Goal: Task Accomplishment & Management: Use online tool/utility

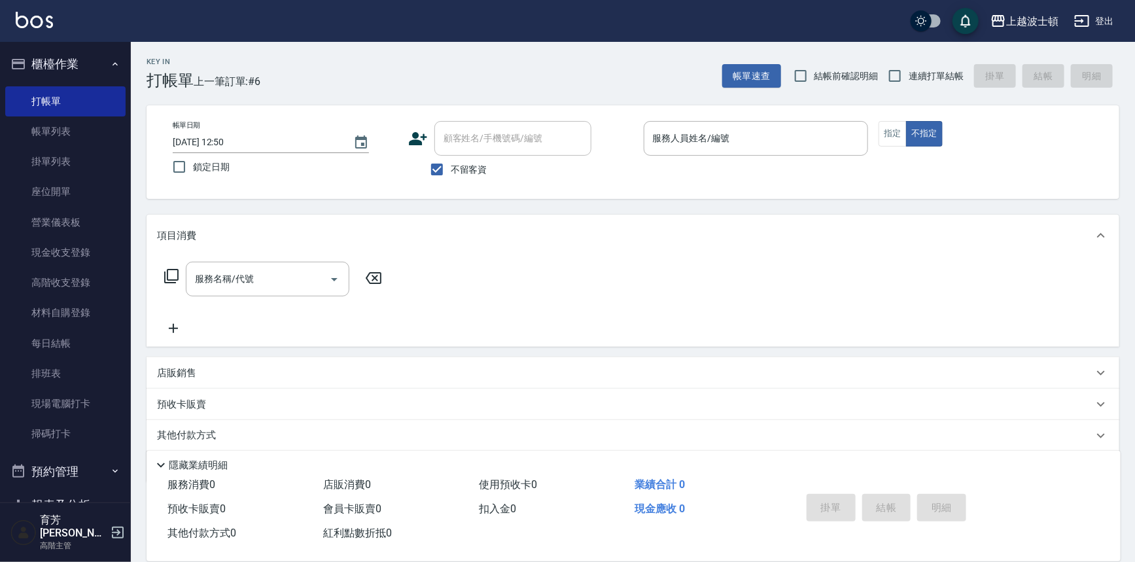
scroll to position [20, 0]
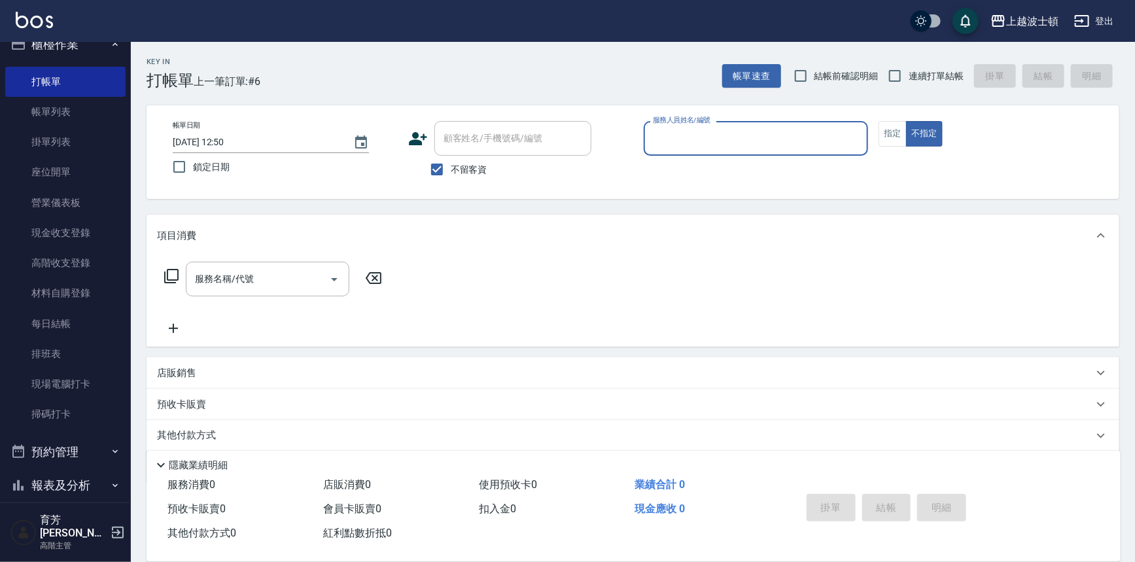
click at [713, 128] on input "服務人員姓名/編號" at bounding box center [756, 138] width 213 height 23
type input "怡廷-41"
type button "false"
click at [433, 163] on input "不留客資" at bounding box center [436, 169] width 27 height 27
checkbox input "false"
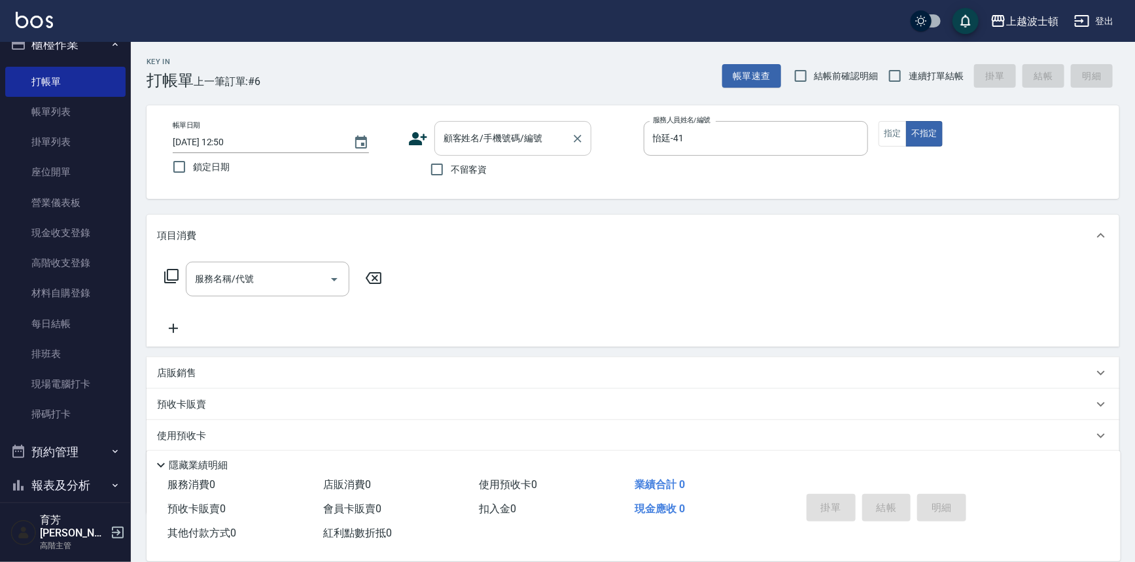
click at [438, 137] on div "顧客姓名/手機號碼/編號" at bounding box center [512, 138] width 157 height 35
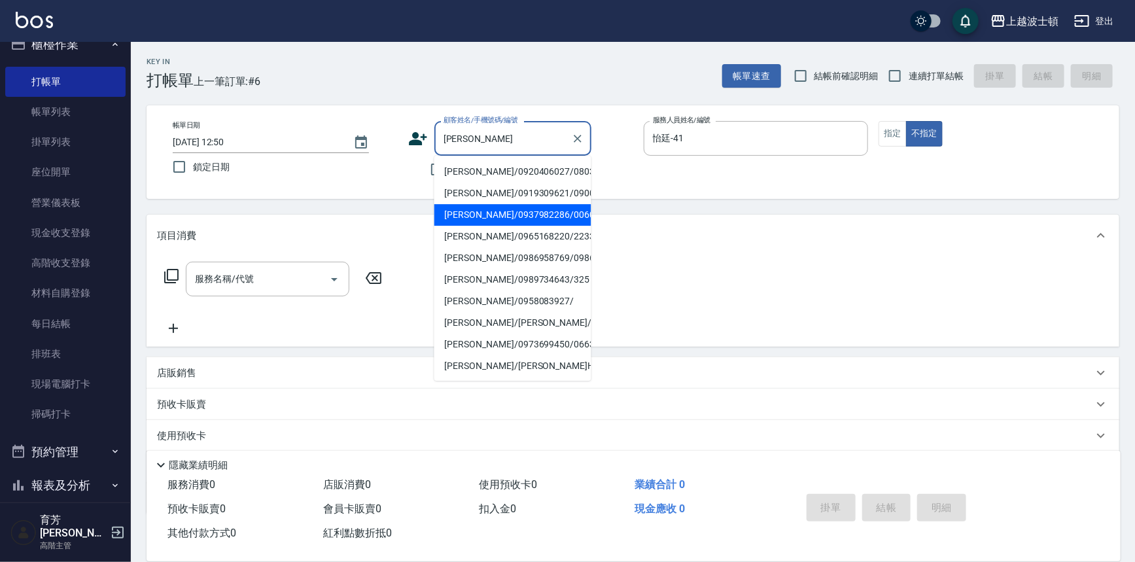
click at [497, 211] on li "[PERSON_NAME]/0937982286/00605" at bounding box center [512, 215] width 157 height 22
type input "[PERSON_NAME]/0937982286/00605"
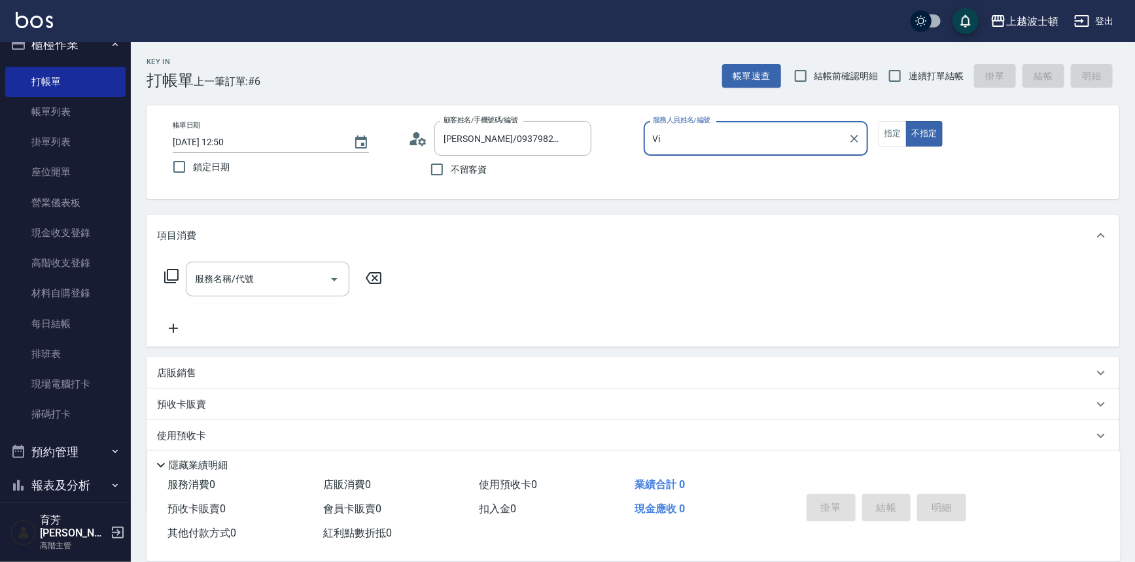
type input "V"
type input "怡廷-41"
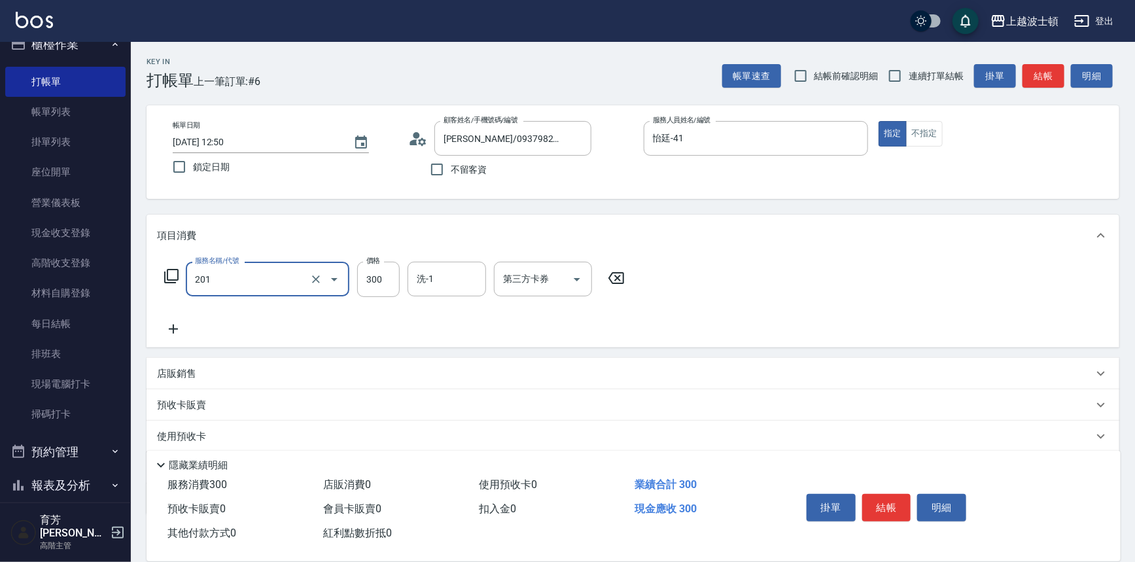
type input "洗髮(201)"
type input "270"
type input "怡廷-41"
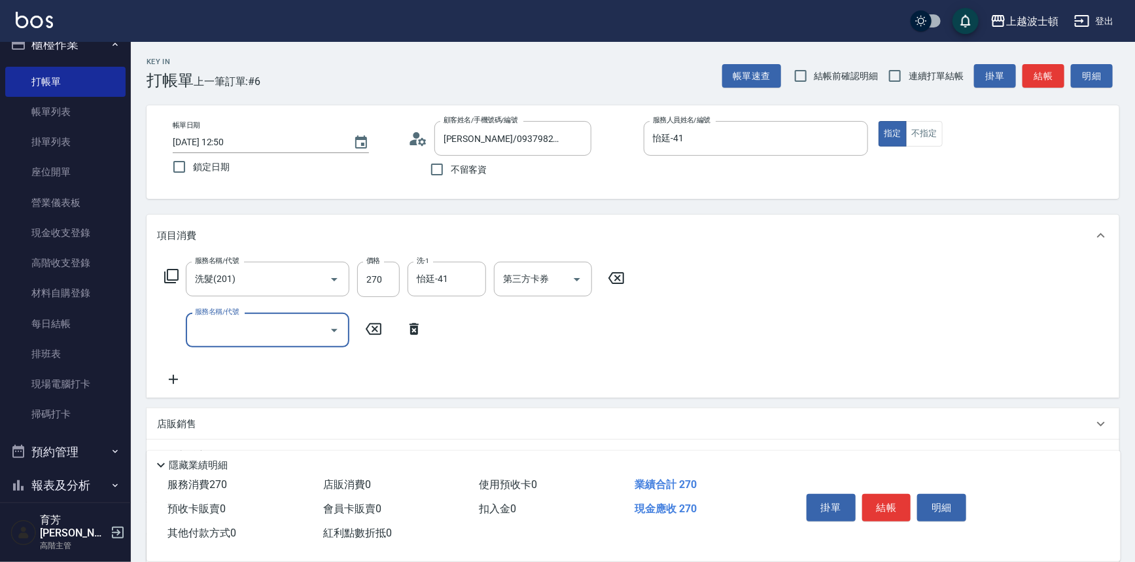
click at [903, 508] on button "結帳" at bounding box center [886, 507] width 49 height 27
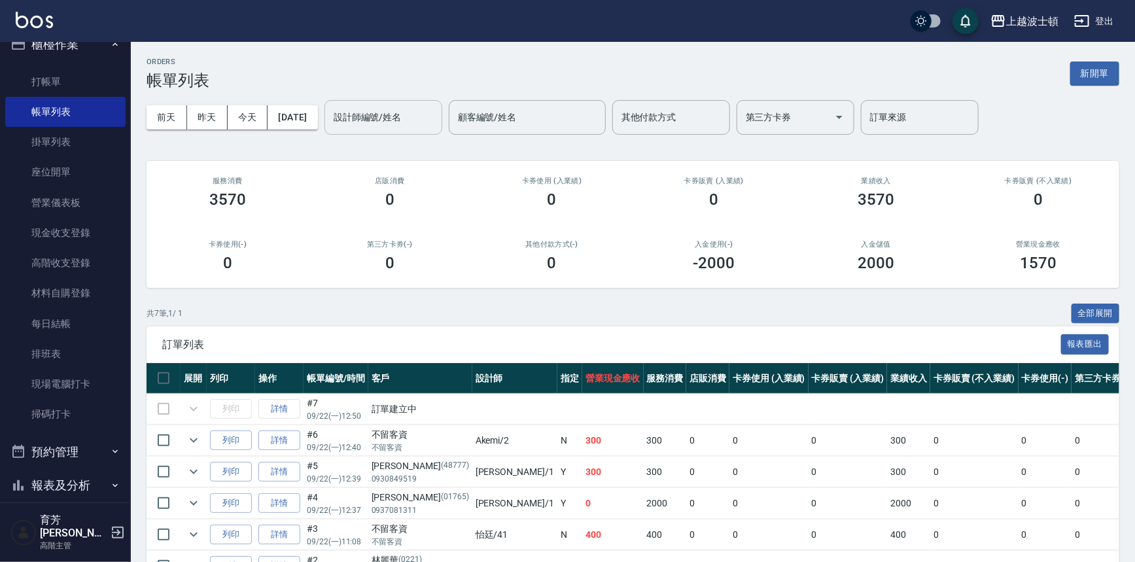
click at [398, 113] on div "設計師編號/姓名 設計師編號/姓名" at bounding box center [383, 117] width 118 height 35
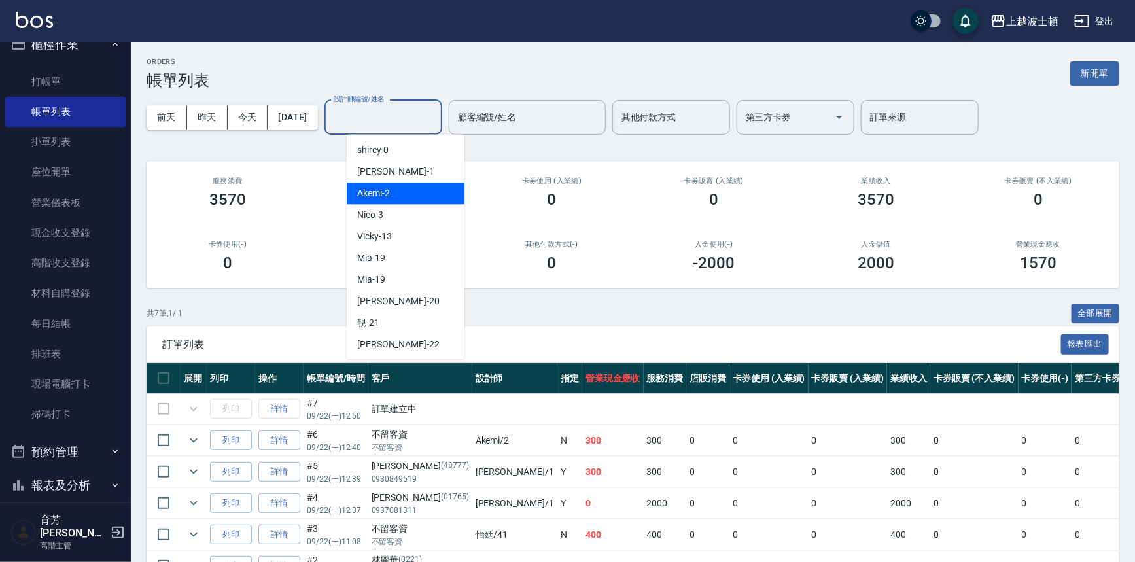
click at [444, 198] on div "Akemi -2" at bounding box center [406, 194] width 118 height 22
type input "Akemi-2"
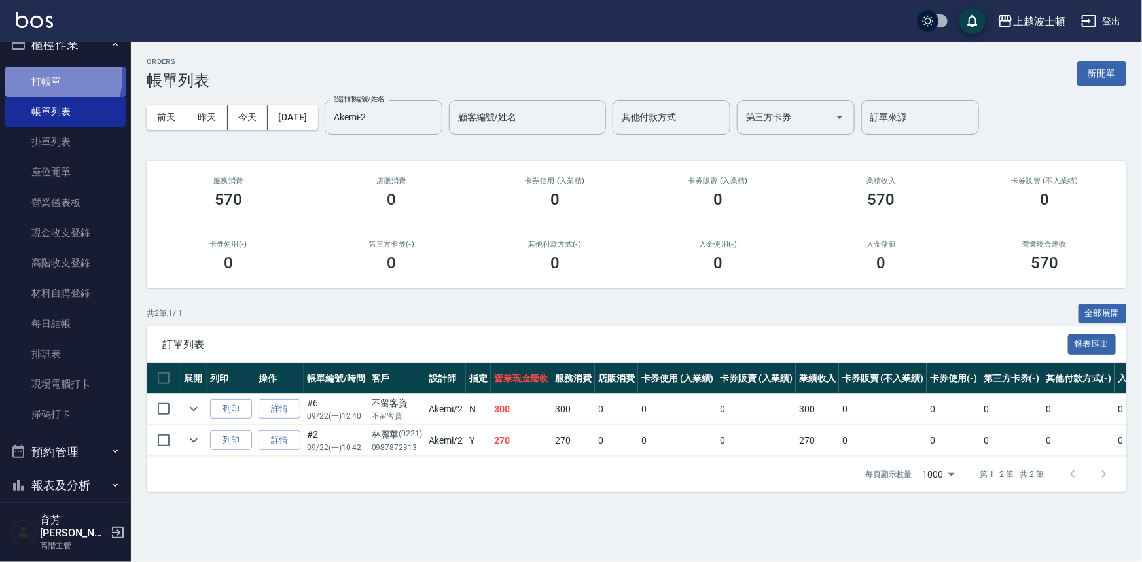
click at [40, 76] on link "打帳單" at bounding box center [65, 82] width 120 height 30
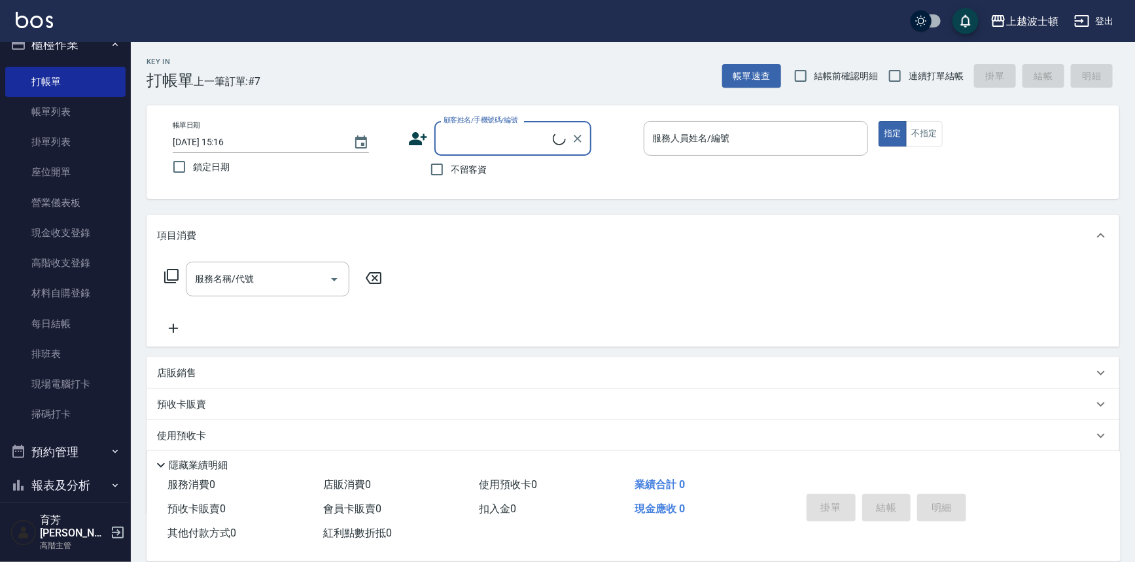
click at [455, 173] on span "不留客資" at bounding box center [469, 170] width 37 height 14
click at [451, 173] on input "不留客資" at bounding box center [436, 169] width 27 height 27
checkbox input "true"
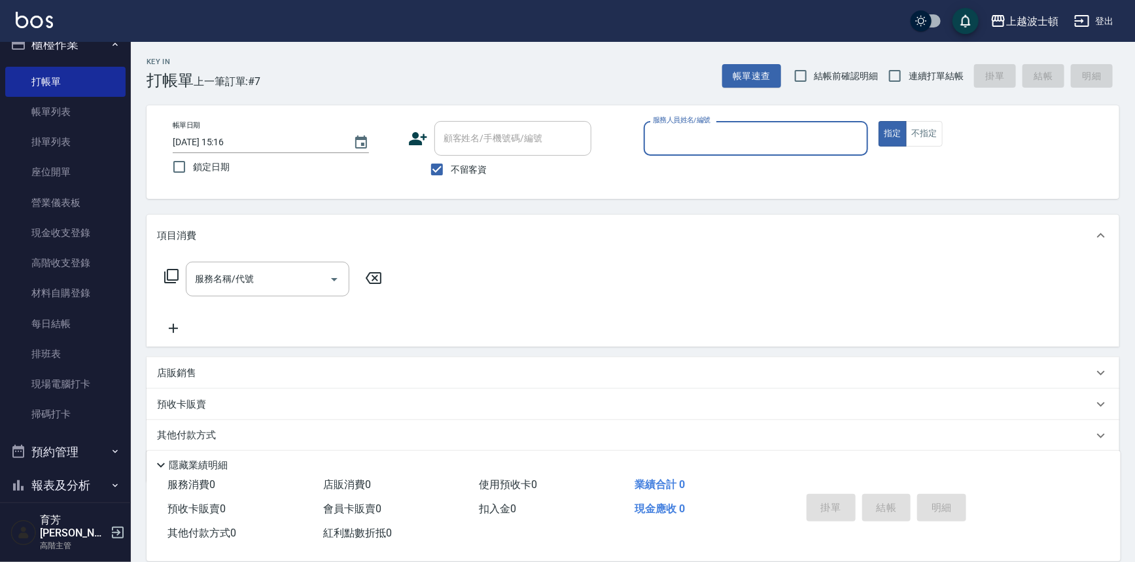
drag, startPoint x: 669, startPoint y: 133, endPoint x: 676, endPoint y: 137, distance: 8.2
click at [669, 133] on input "服務人員姓名/編號" at bounding box center [756, 138] width 213 height 23
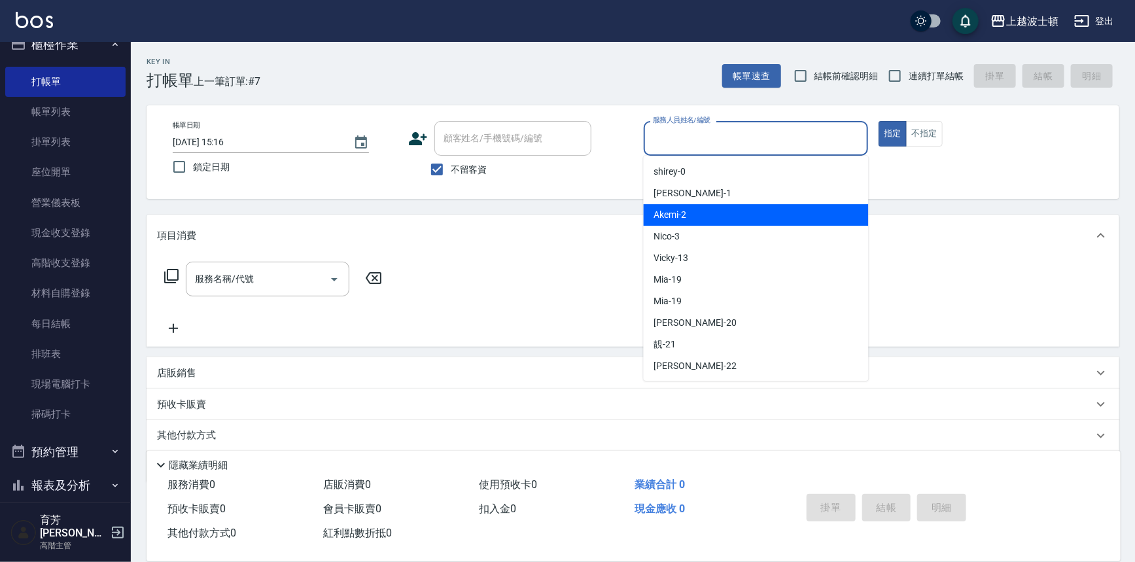
click at [729, 207] on div "Akemi -2" at bounding box center [756, 215] width 225 height 22
type input "Akemi-2"
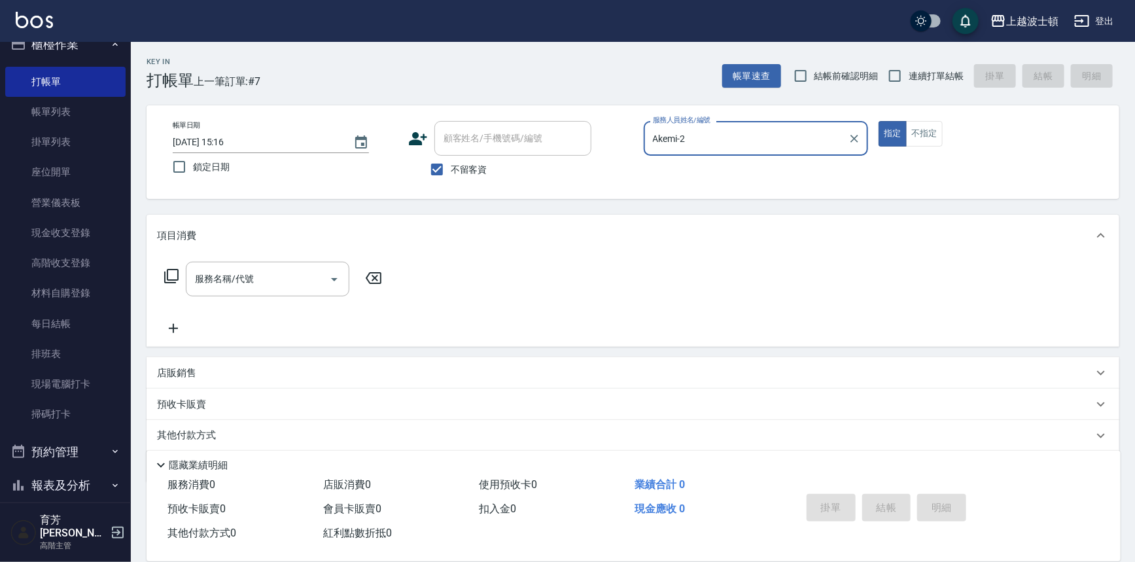
click at [167, 271] on icon at bounding box center [171, 276] width 14 height 14
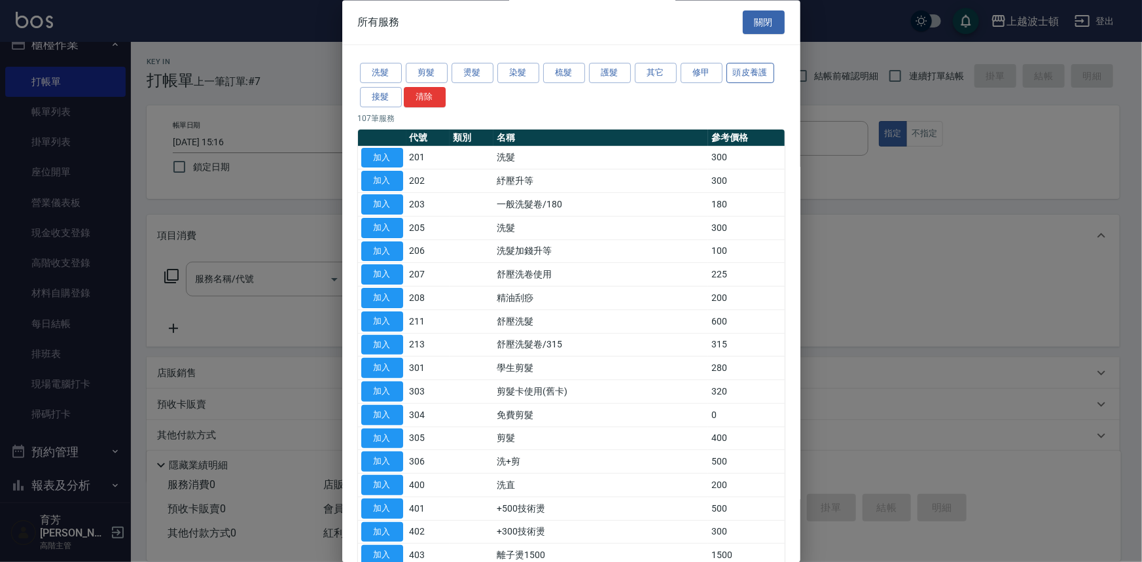
click at [763, 75] on button "頭皮養護" at bounding box center [750, 73] width 48 height 20
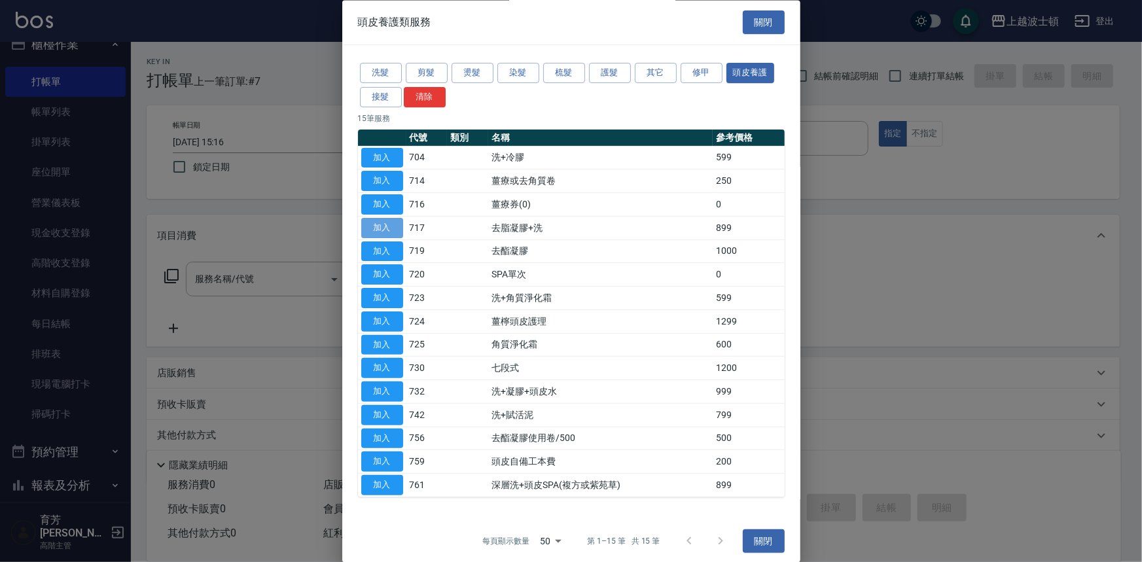
click at [375, 224] on button "加入" at bounding box center [382, 228] width 42 height 20
type input "去脂凝膠+洗(717)"
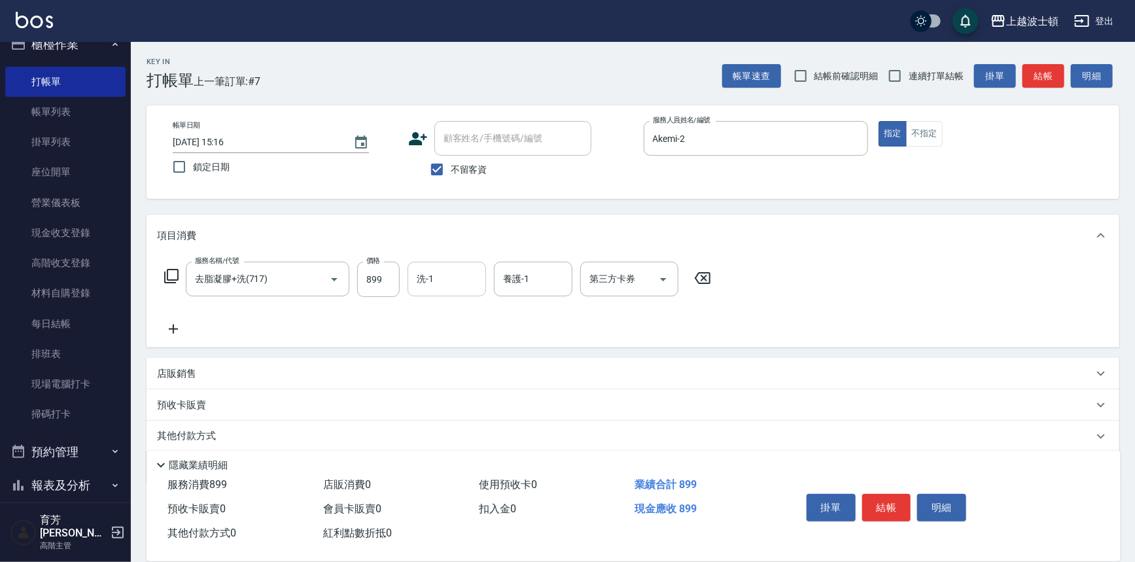
click at [468, 271] on input "洗-1" at bounding box center [446, 279] width 67 height 23
click at [460, 308] on div "Akemi -2" at bounding box center [447, 313] width 78 height 22
type input "Akemi-2"
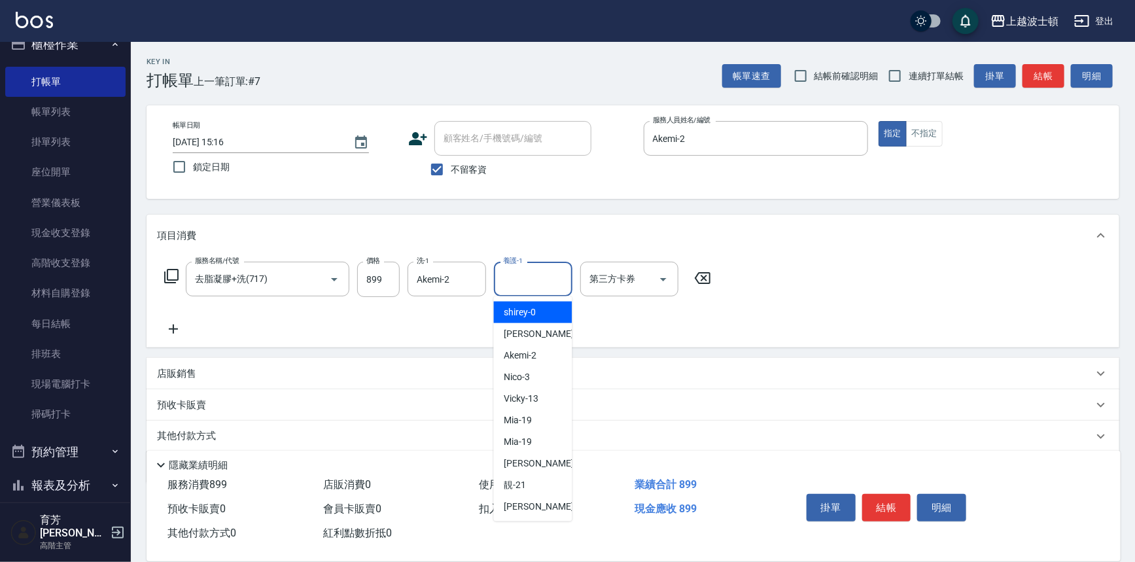
click at [531, 269] on input "養護-1" at bounding box center [533, 279] width 67 height 23
click at [534, 313] on span "Akemi -2" at bounding box center [520, 312] width 33 height 14
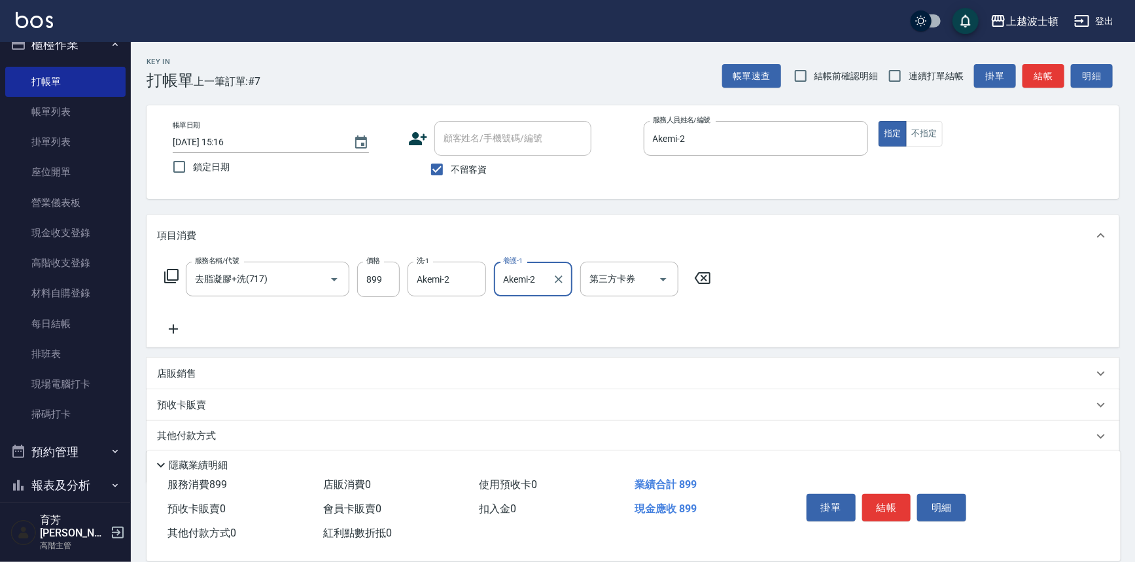
type input "Akemi-2"
click at [843, 249] on div "項目消費" at bounding box center [633, 236] width 973 height 42
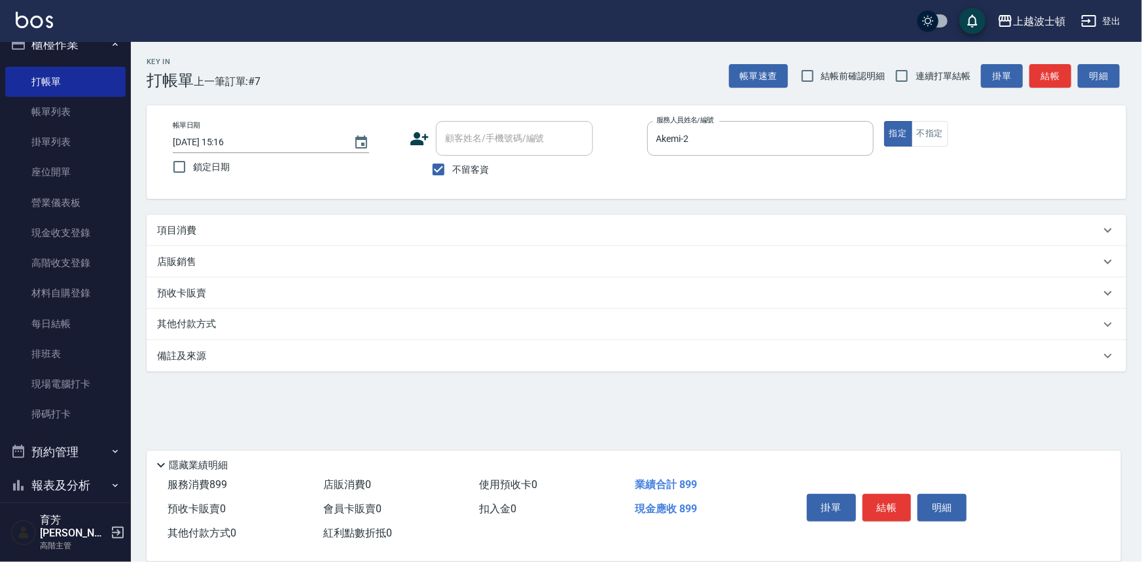
click at [583, 234] on div "項目消費" at bounding box center [628, 231] width 943 height 14
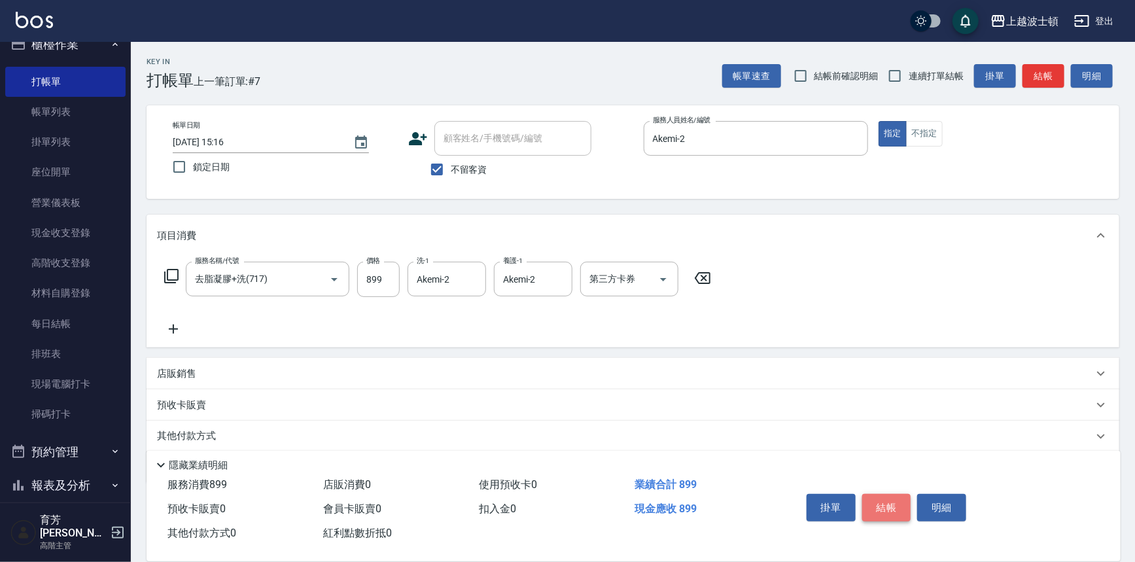
click at [879, 510] on button "結帳" at bounding box center [886, 507] width 49 height 27
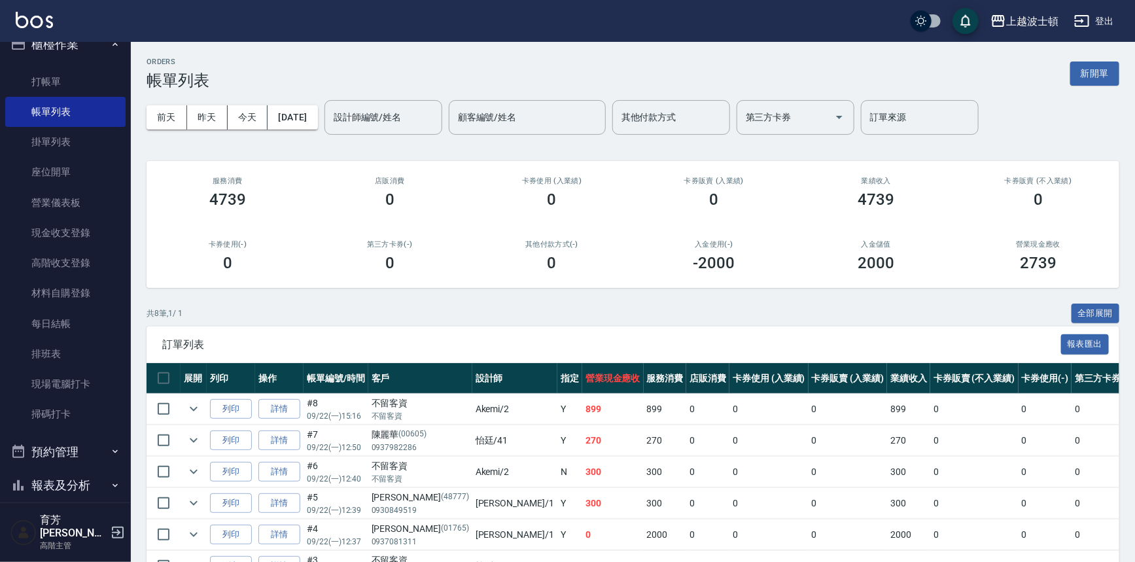
click at [391, 122] on input "設計師編號/姓名" at bounding box center [383, 117] width 106 height 23
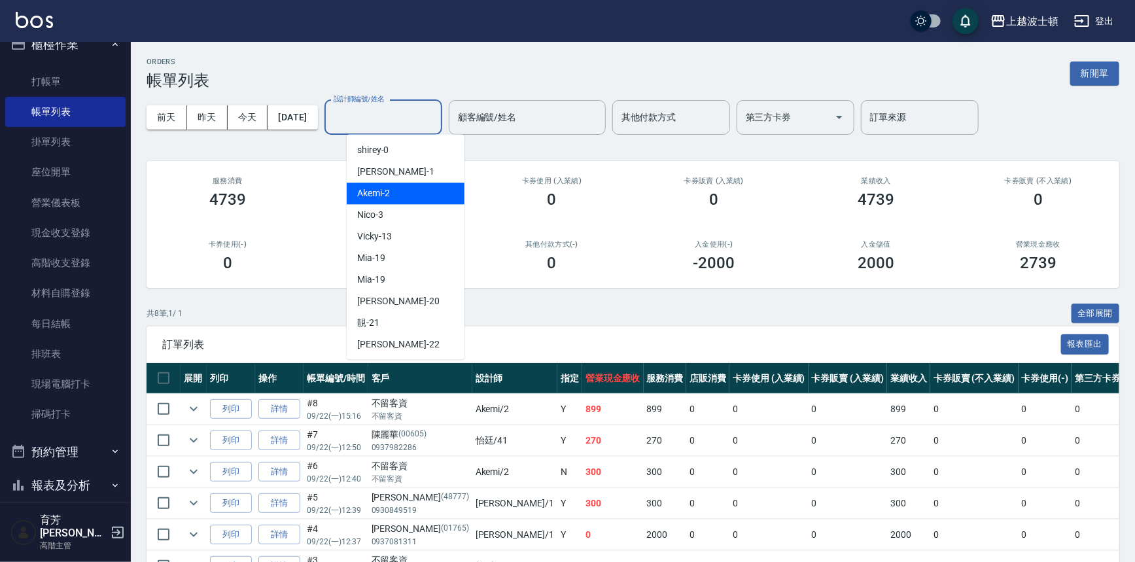
click at [411, 190] on div "Akemi -2" at bounding box center [406, 194] width 118 height 22
type input "Akemi-2"
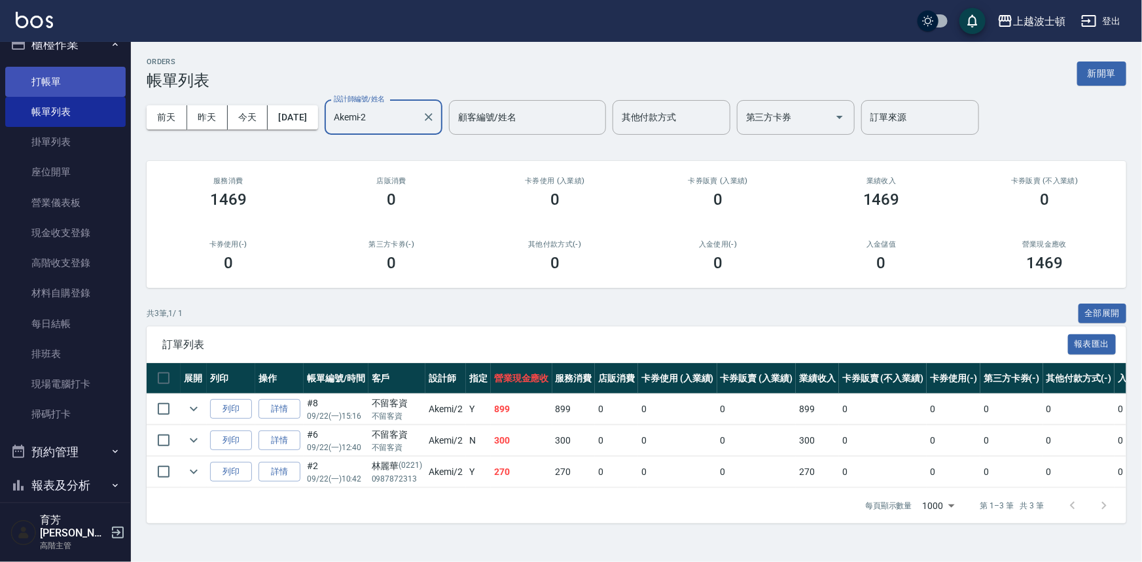
click at [96, 80] on link "打帳單" at bounding box center [65, 82] width 120 height 30
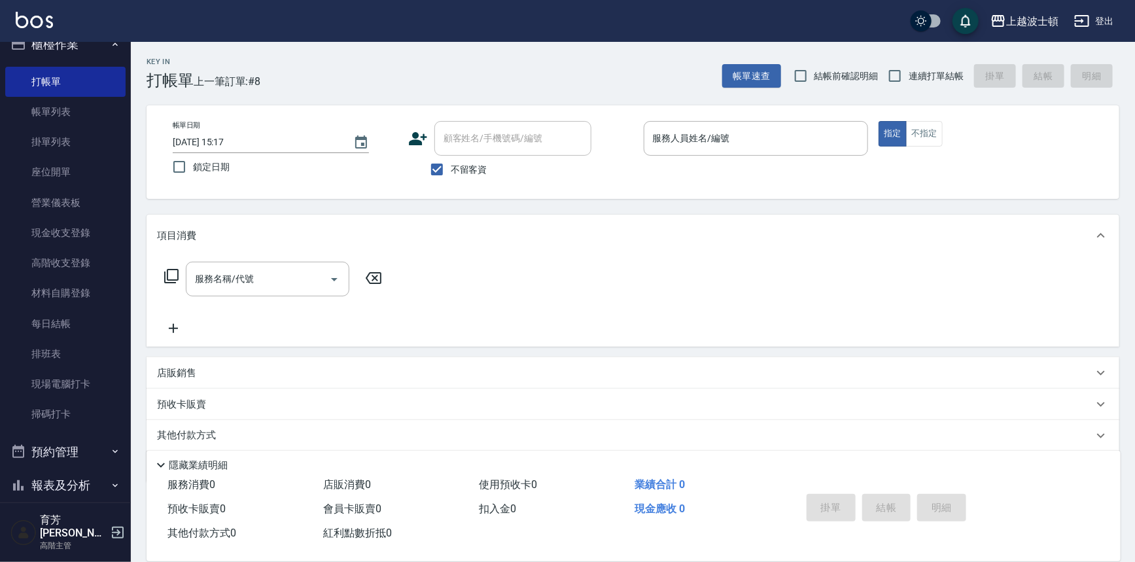
drag, startPoint x: 124, startPoint y: 171, endPoint x: 124, endPoint y: 285, distance: 113.2
click at [124, 285] on nav "櫃檯作業 打帳單 帳單列表 掛單列表 座位開單 營業儀表板 現金收支登錄 高階收支登錄 材料自購登錄 每日結帳 排班表 現場電腦打卡 掃碼打卡 預約管理 預約…" at bounding box center [65, 272] width 131 height 461
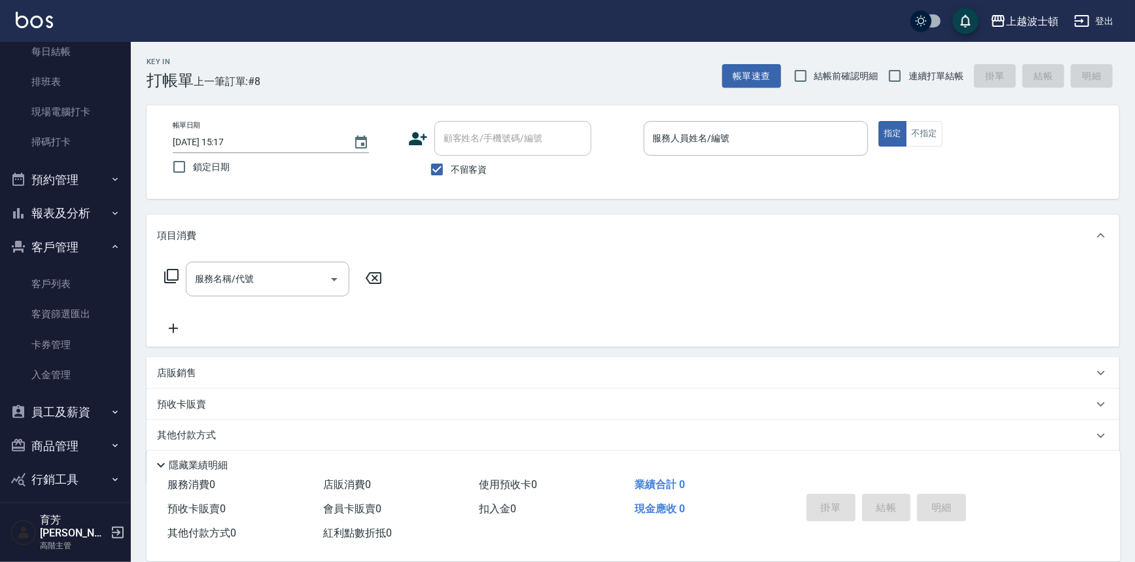
scroll to position [306, 0]
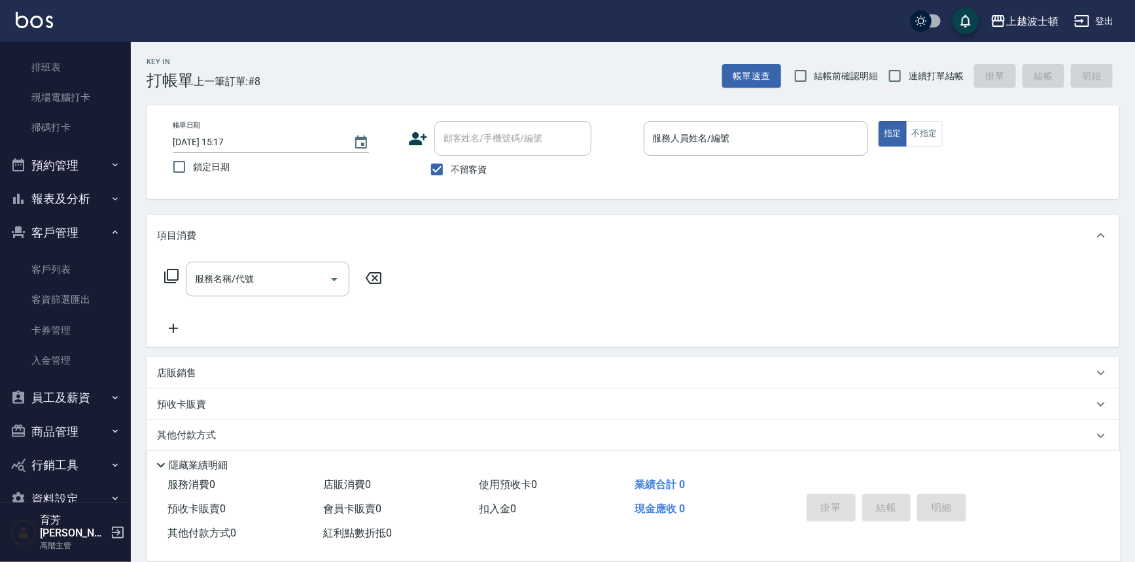
click at [69, 190] on button "報表及分析" at bounding box center [65, 199] width 120 height 34
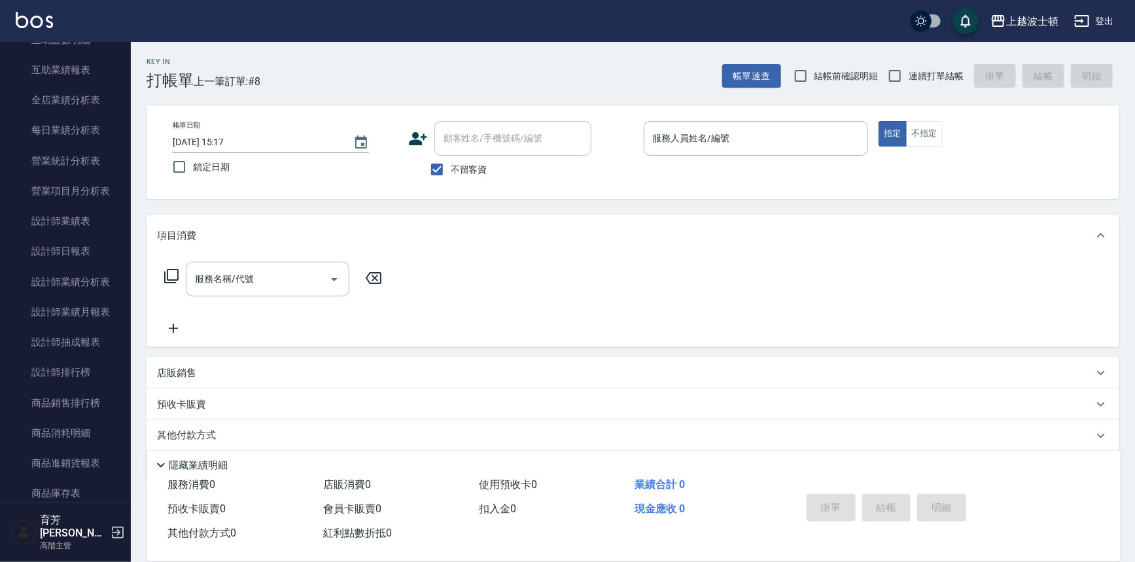
scroll to position [746, 0]
click at [98, 241] on link "設計師日報表" at bounding box center [65, 249] width 120 height 30
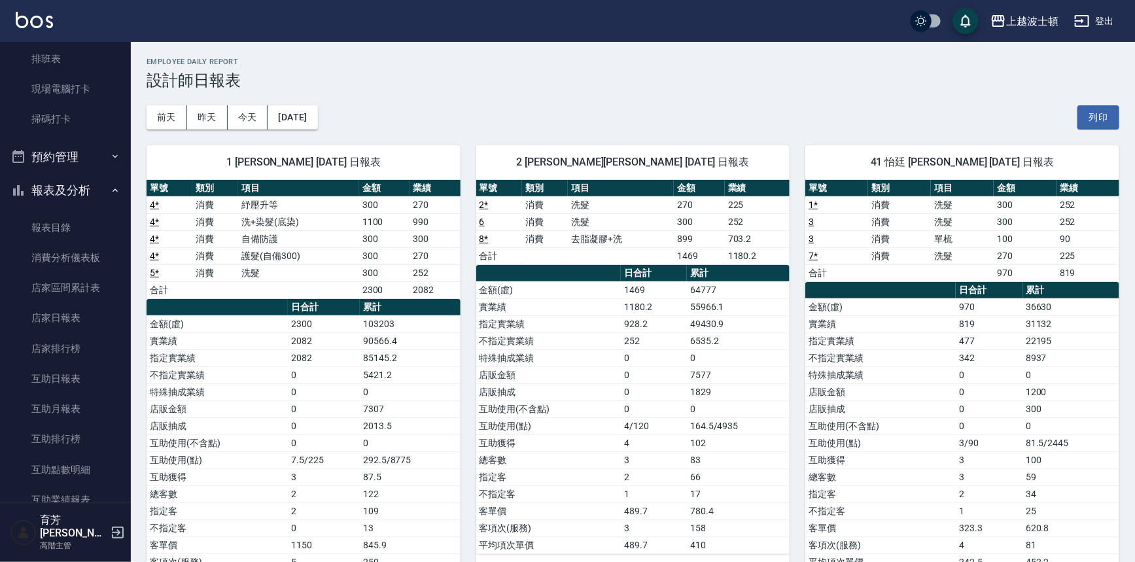
scroll to position [307, 0]
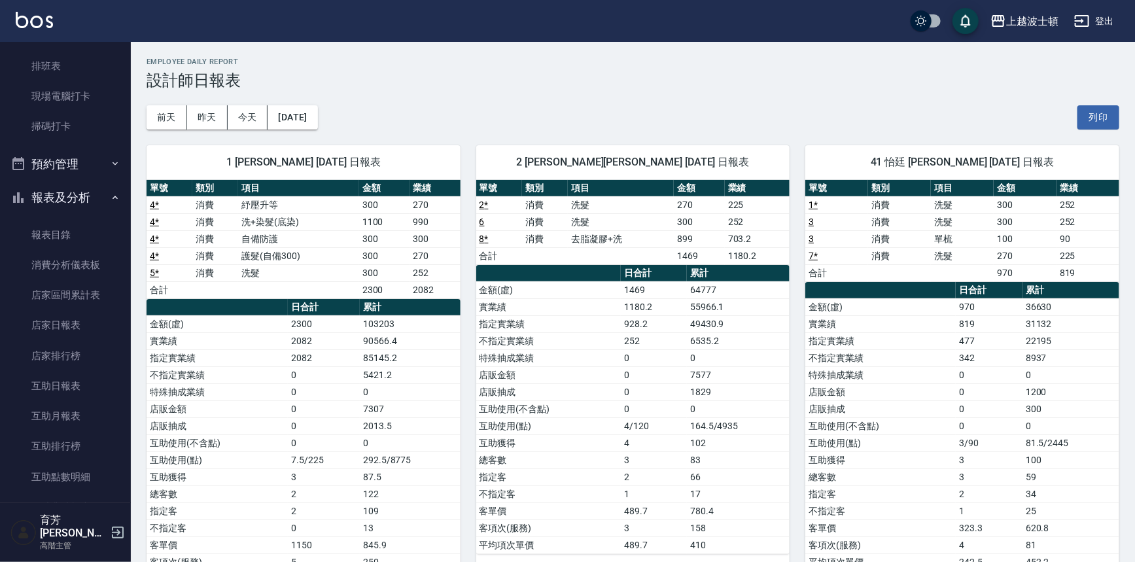
click at [63, 196] on button "報表及分析" at bounding box center [65, 198] width 120 height 34
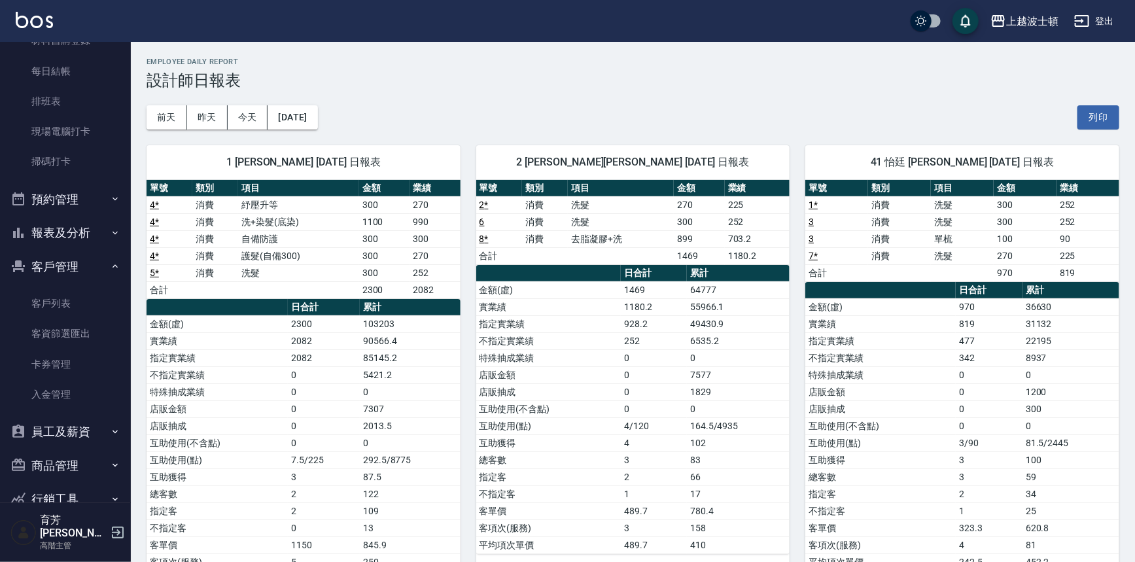
scroll to position [276, 0]
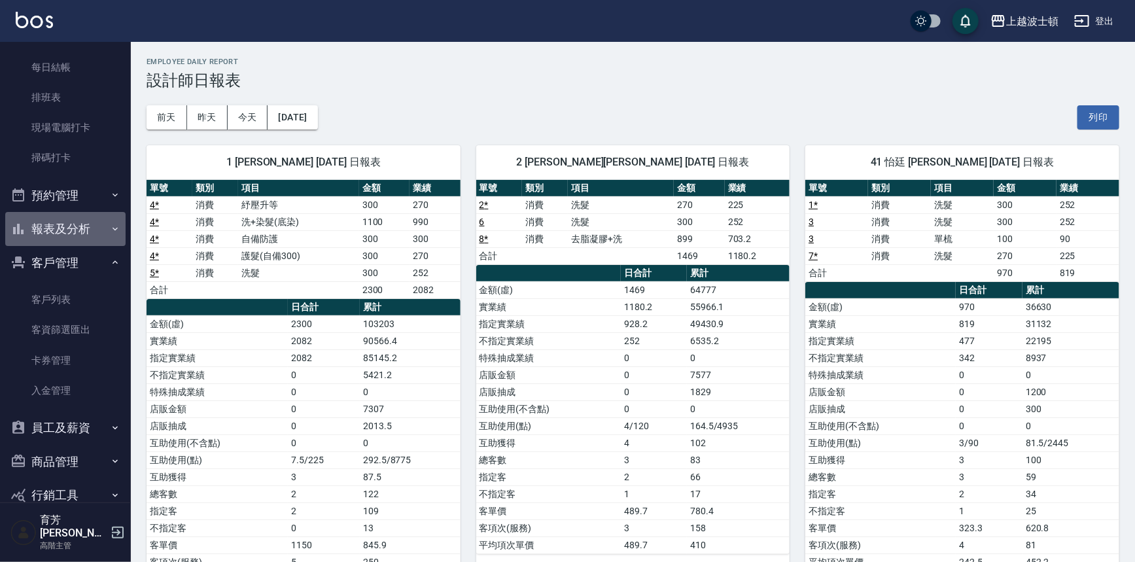
click at [75, 231] on button "報表及分析" at bounding box center [65, 229] width 120 height 34
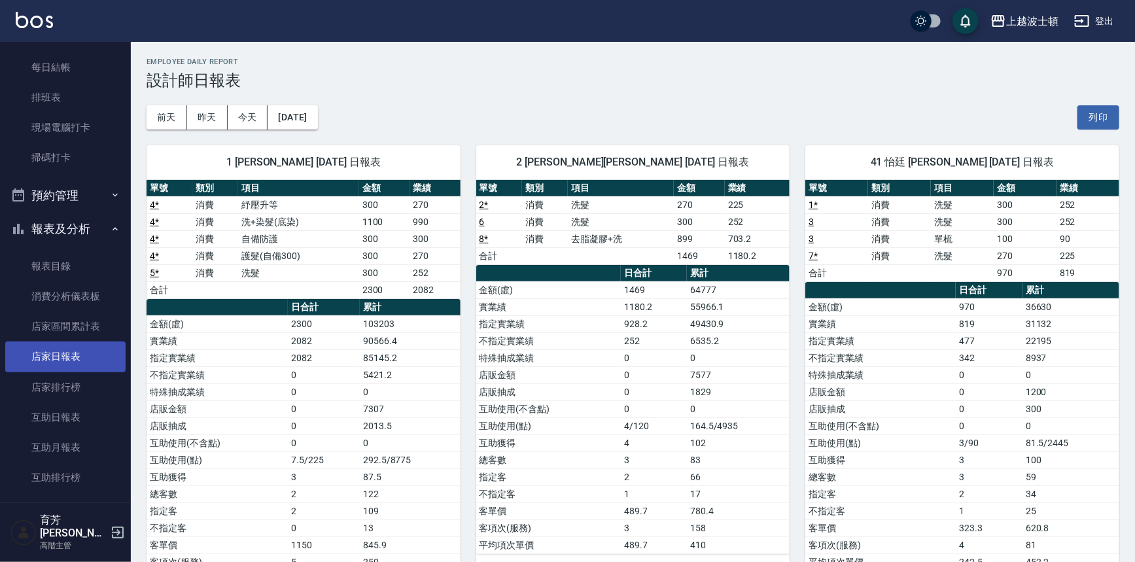
click at [65, 360] on link "店家日報表" at bounding box center [65, 356] width 120 height 30
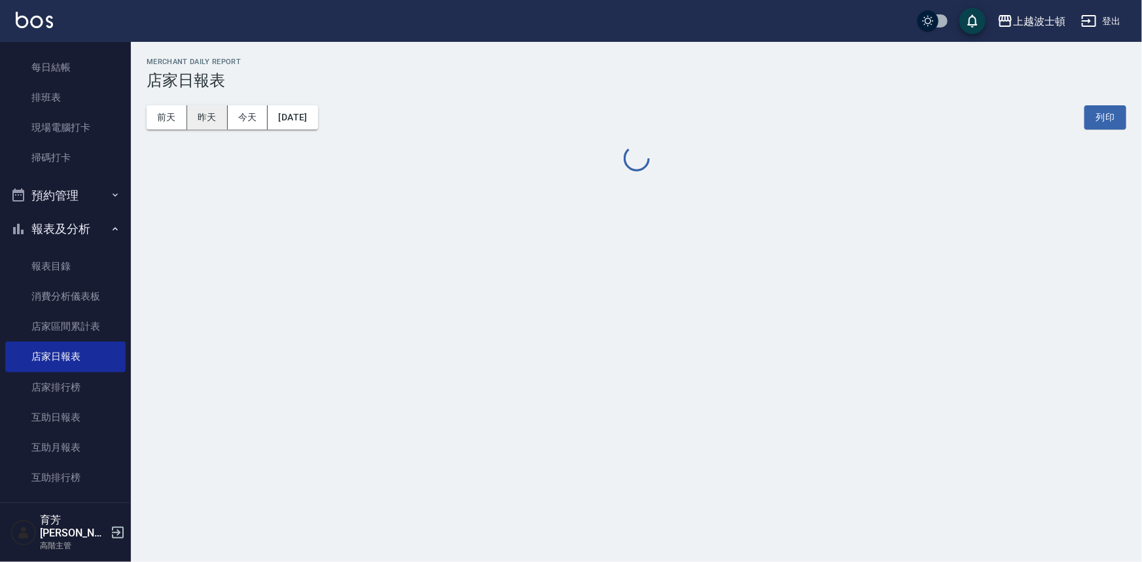
click at [202, 114] on button "昨天" at bounding box center [207, 117] width 41 height 24
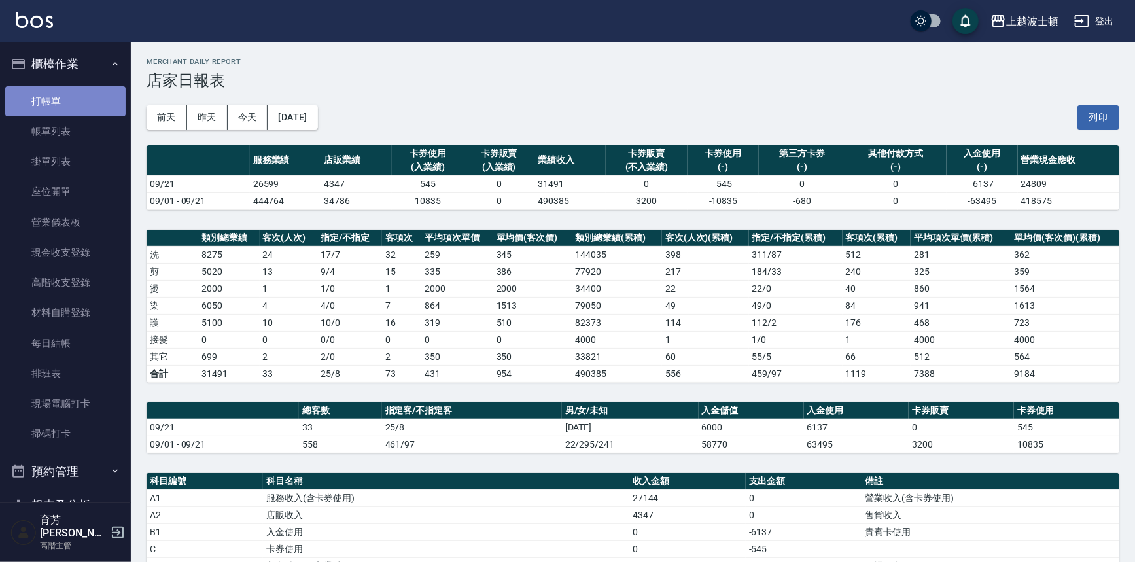
click at [84, 96] on link "打帳單" at bounding box center [65, 101] width 120 height 30
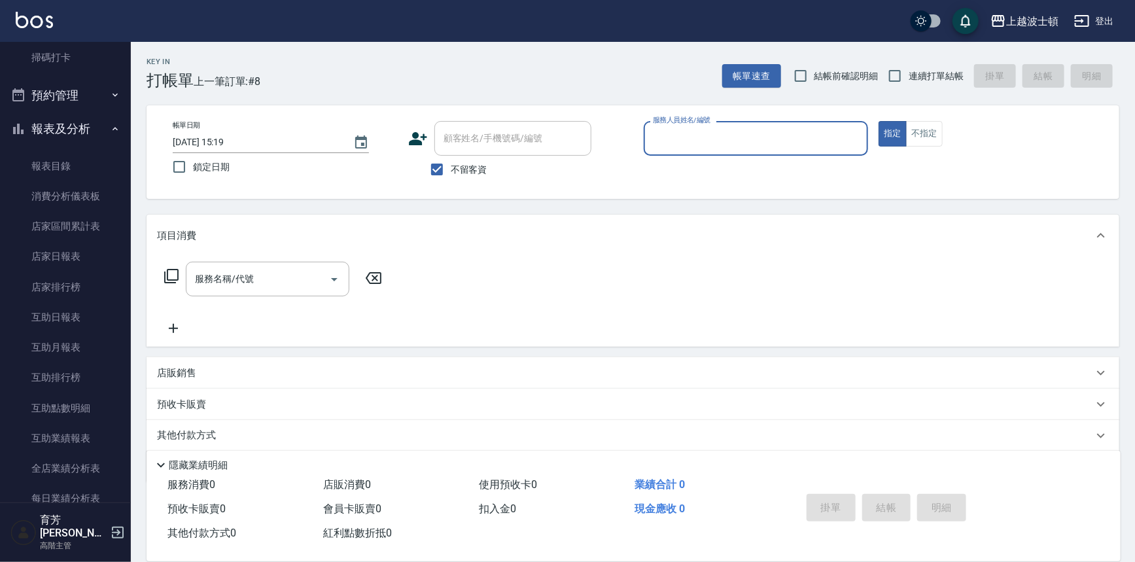
scroll to position [447, 0]
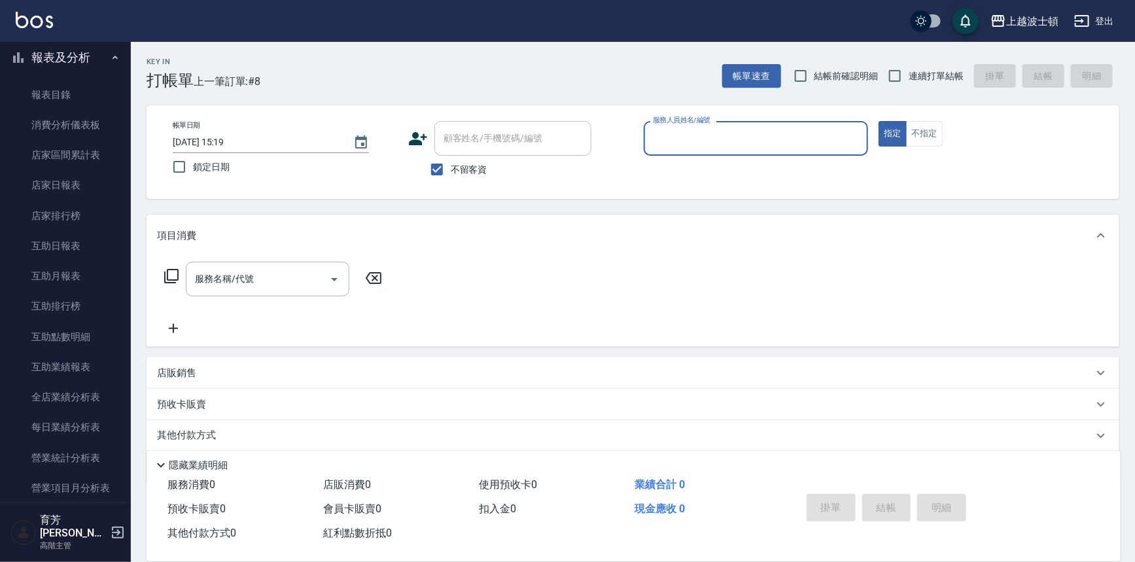
click at [56, 59] on button "報表及分析" at bounding box center [65, 58] width 120 height 34
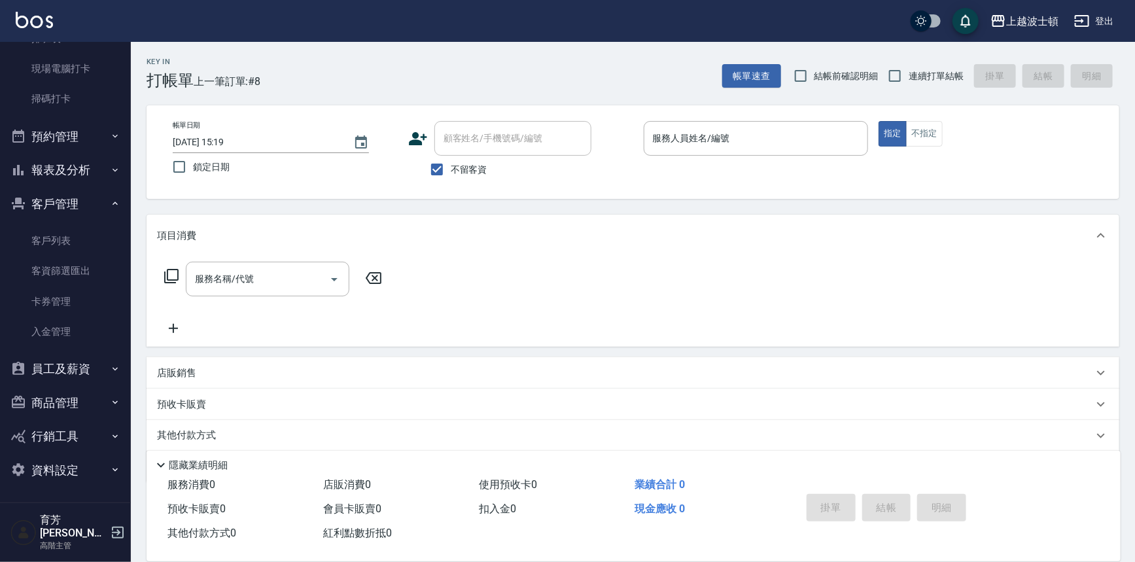
scroll to position [323, 0]
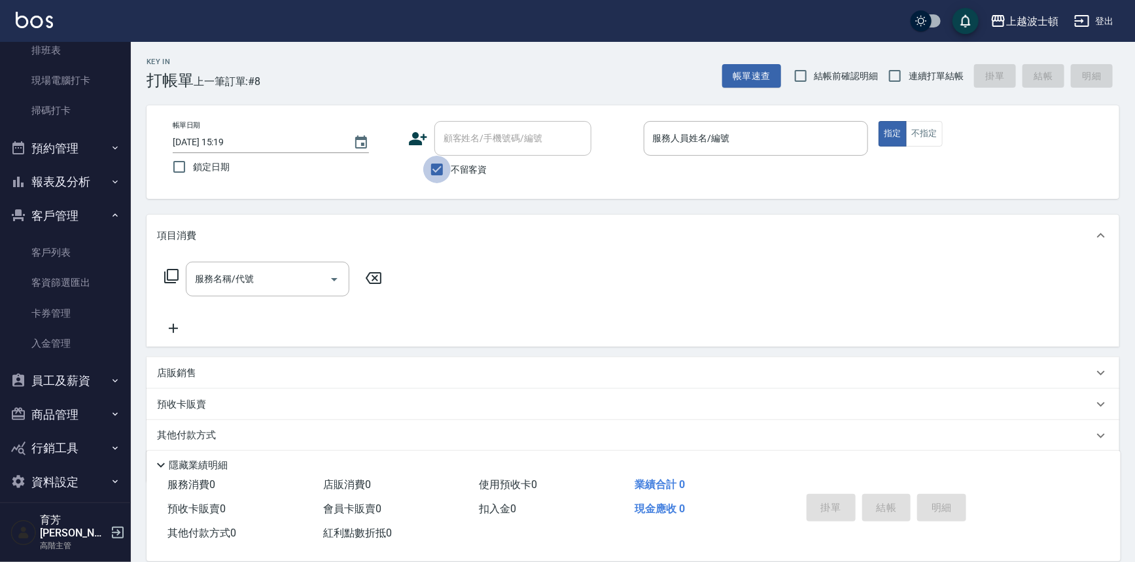
click at [445, 168] on input "不留客資" at bounding box center [436, 169] width 27 height 27
checkbox input "false"
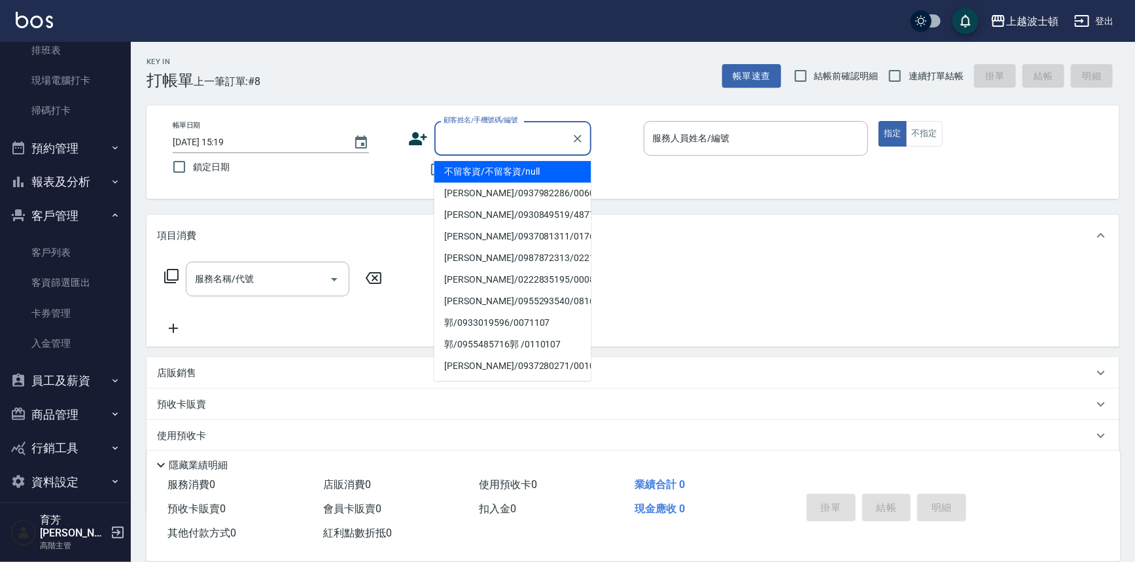
click at [497, 136] on input "顧客姓名/手機號碼/編號" at bounding box center [503, 138] width 126 height 23
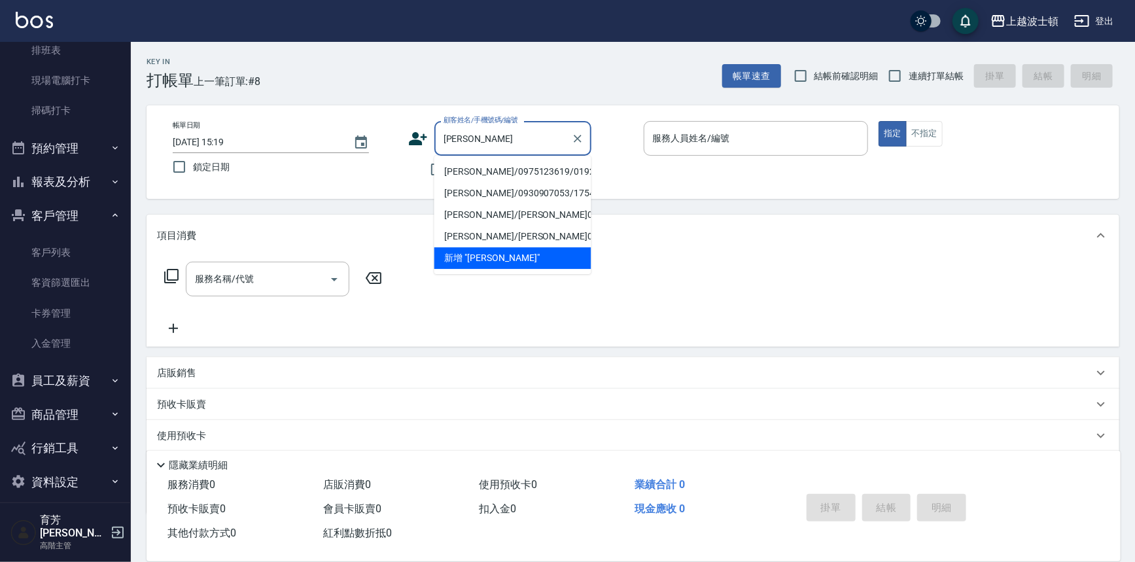
click at [462, 167] on li "[PERSON_NAME]/0975123619/019247" at bounding box center [512, 172] width 157 height 22
type input "[PERSON_NAME]/0975123619/019247"
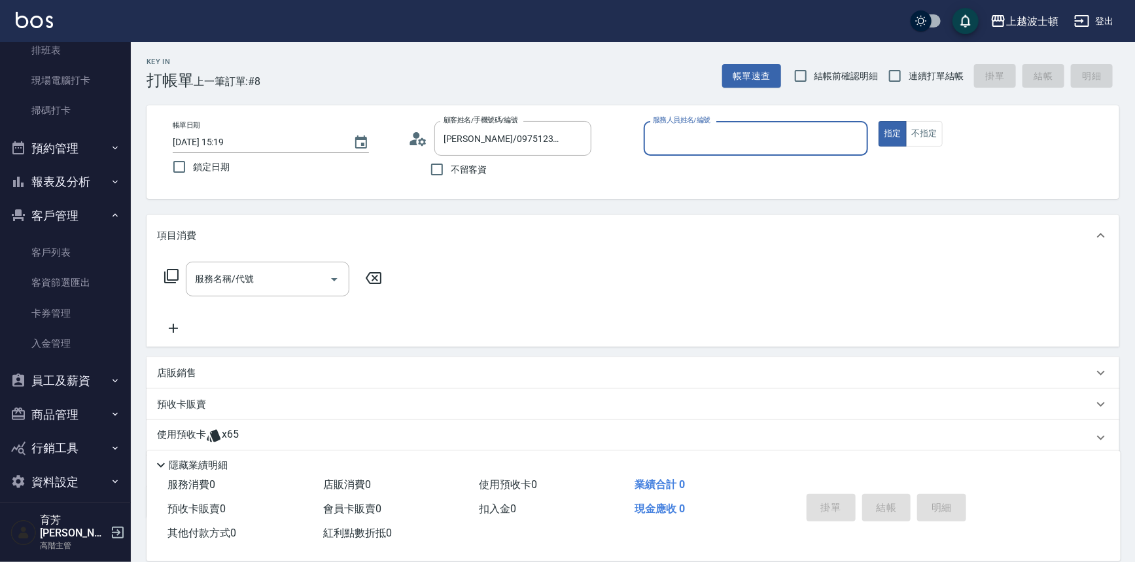
click at [412, 135] on icon at bounding box center [418, 139] width 20 height 20
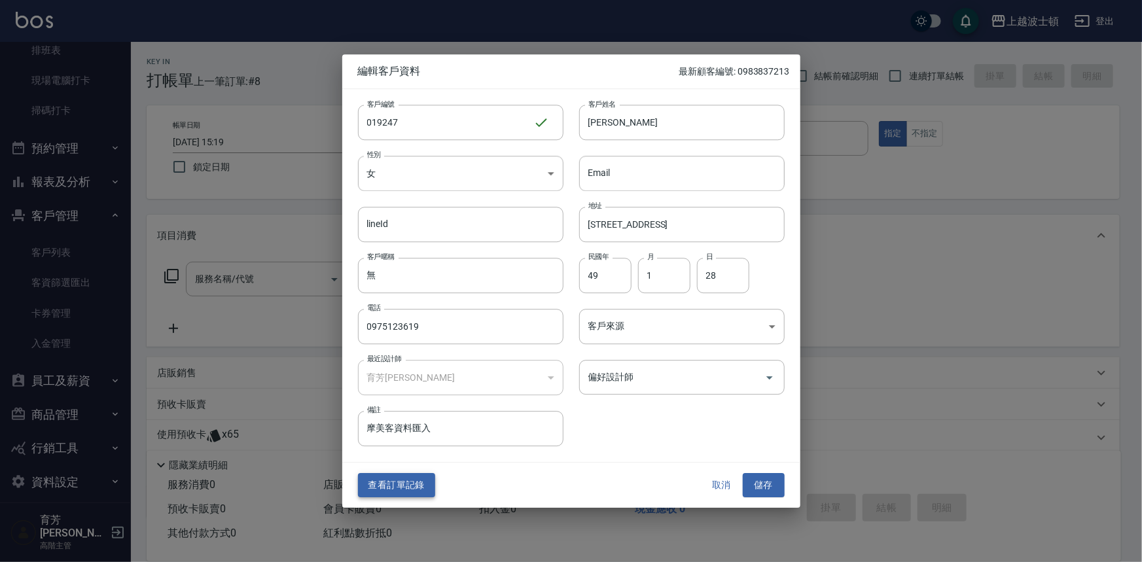
click at [400, 482] on button "查看訂單記錄" at bounding box center [396, 486] width 77 height 24
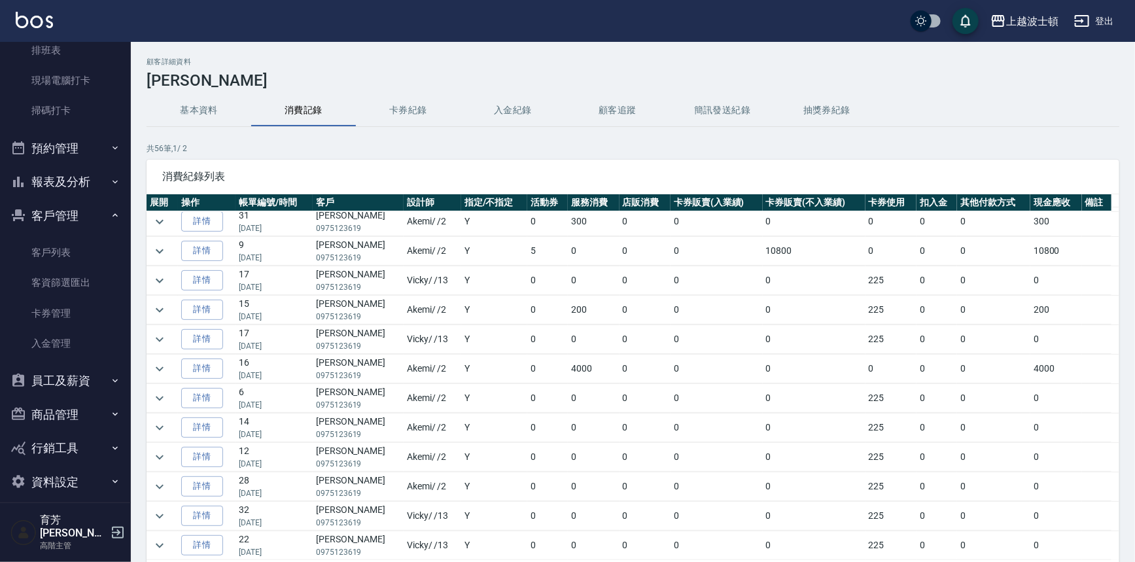
scroll to position [215, 0]
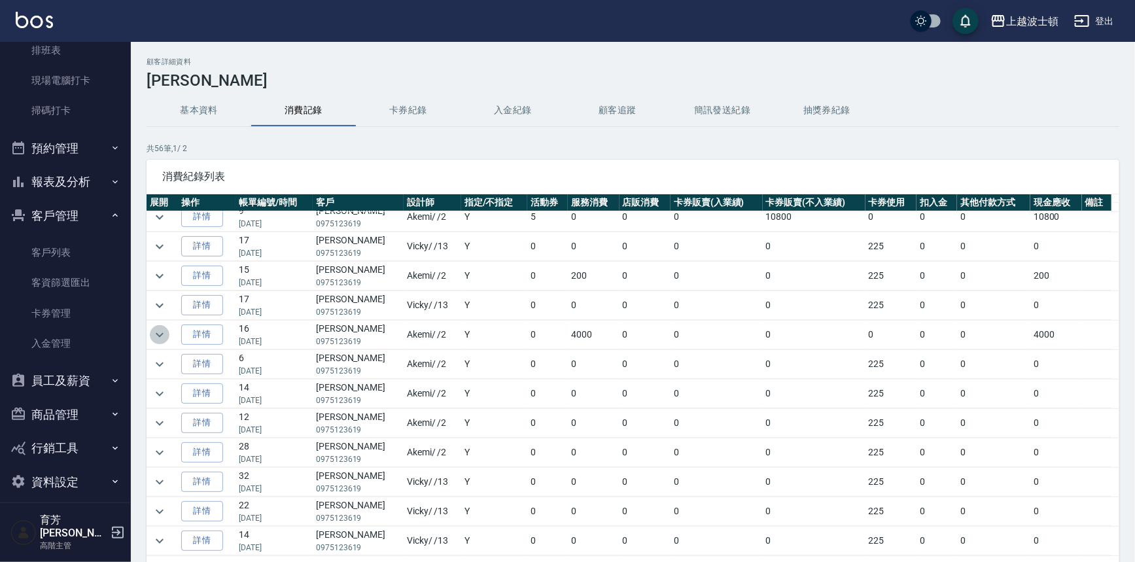
click at [163, 332] on icon "expand row" at bounding box center [160, 334] width 8 height 5
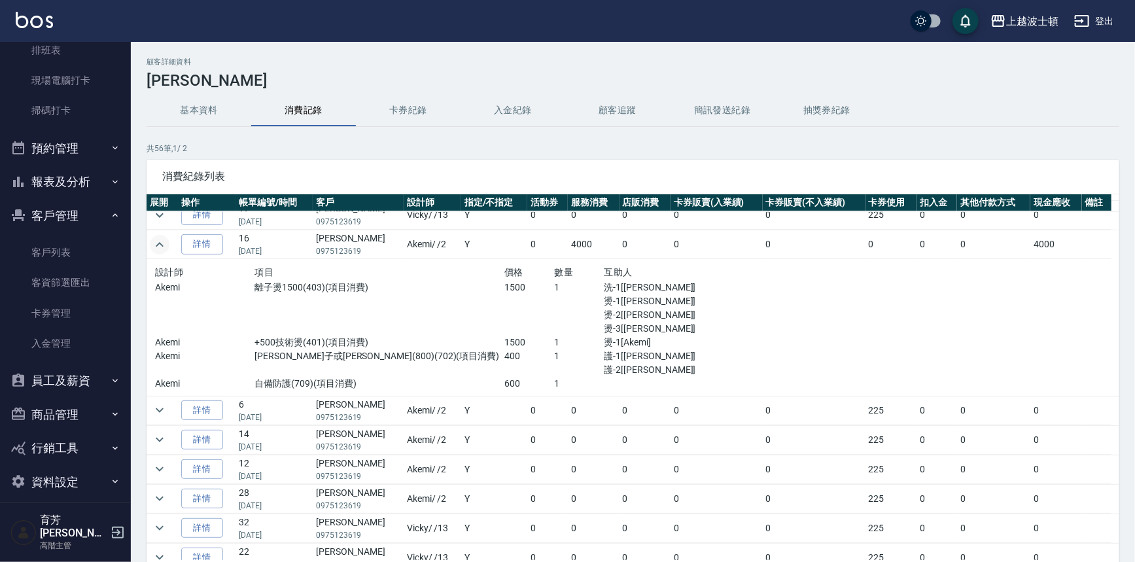
scroll to position [242, 0]
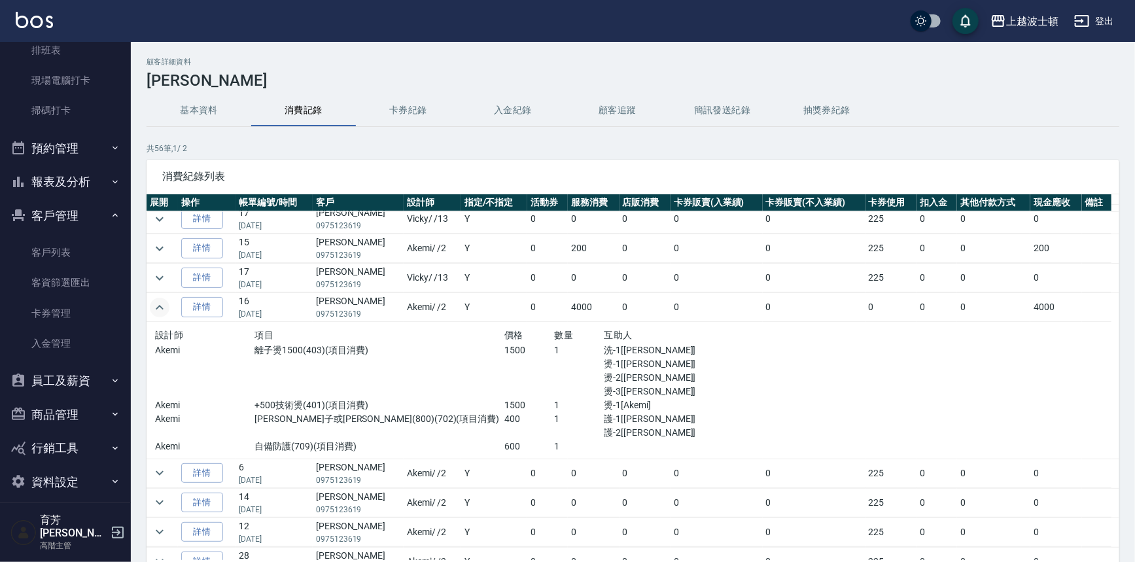
click at [157, 307] on icon "expand row" at bounding box center [160, 308] width 16 height 16
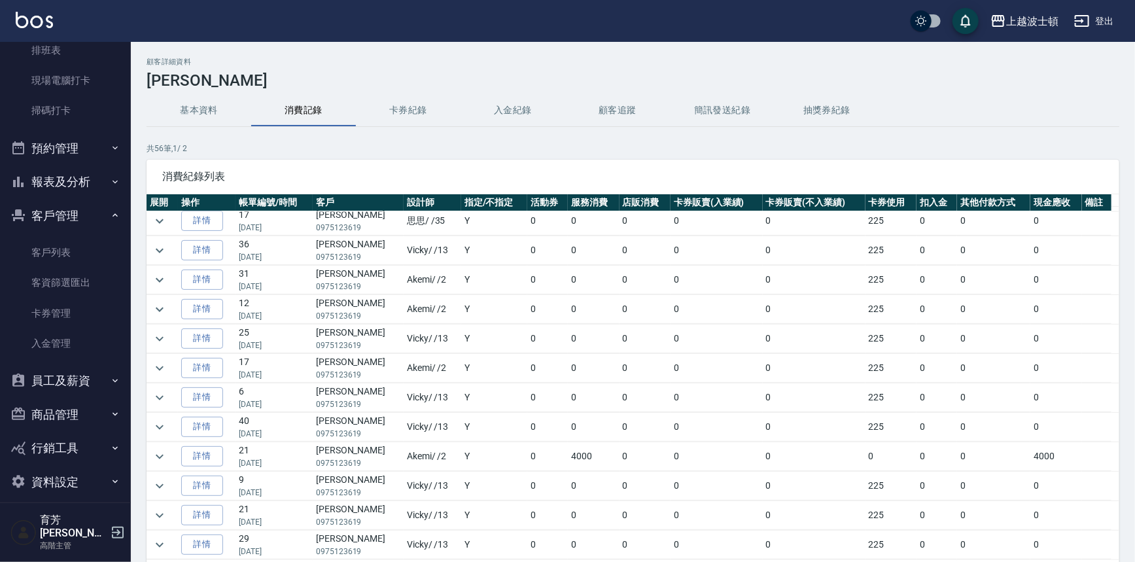
scroll to position [0, 0]
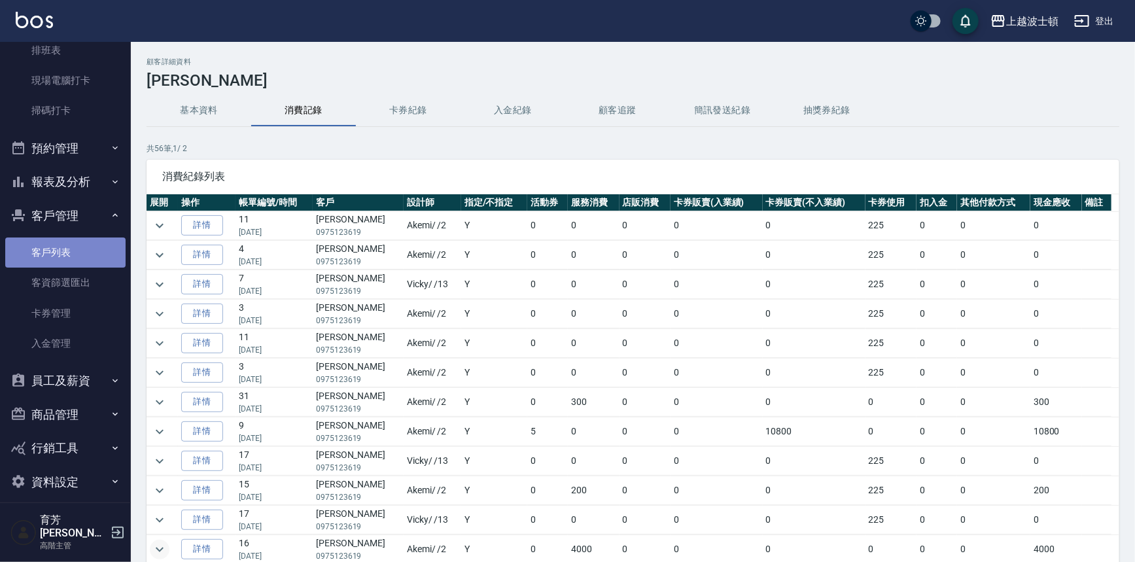
click at [87, 251] on link "客戶列表" at bounding box center [65, 252] width 120 height 30
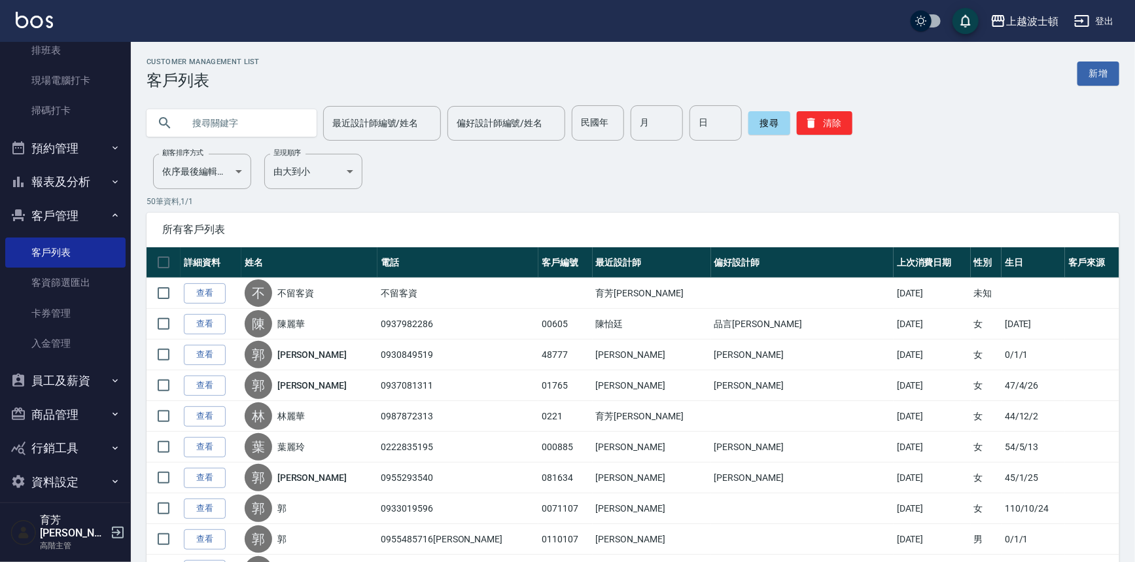
click at [273, 120] on input "text" at bounding box center [244, 122] width 123 height 35
type input "陳秋萍"
click at [765, 130] on button "搜尋" at bounding box center [769, 123] width 42 height 24
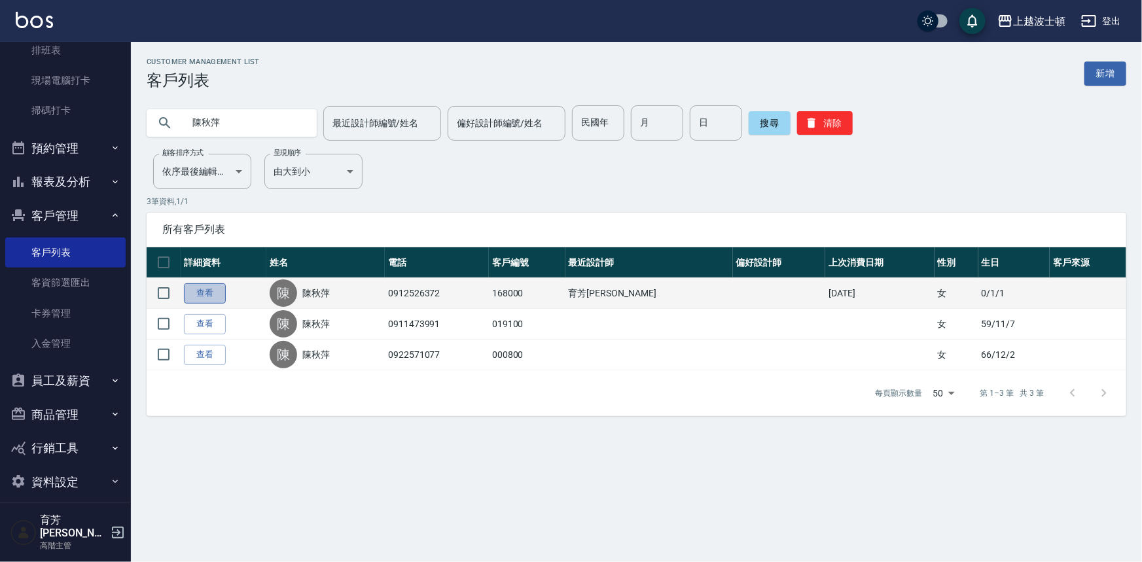
click at [209, 290] on link "查看" at bounding box center [205, 293] width 42 height 20
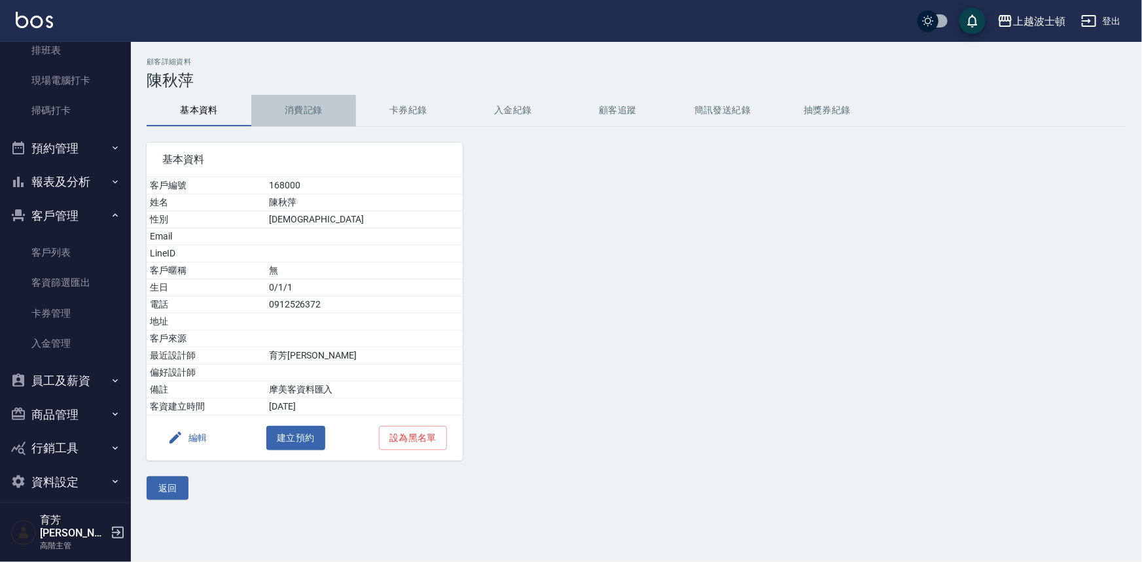
click at [311, 105] on button "消費記錄" at bounding box center [303, 110] width 105 height 31
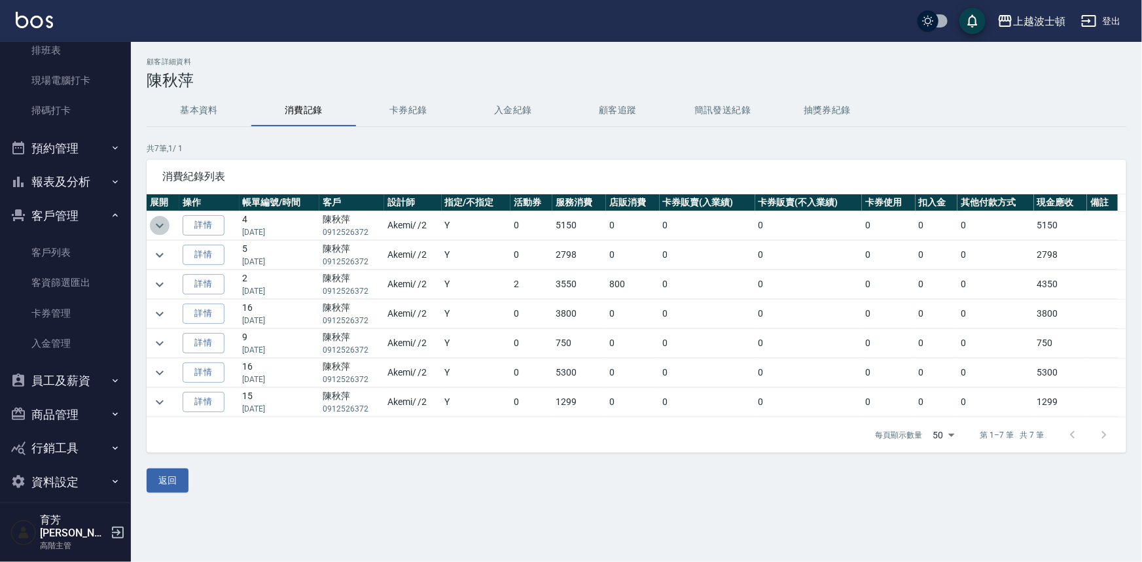
click at [162, 224] on icon "expand row" at bounding box center [160, 225] width 8 height 5
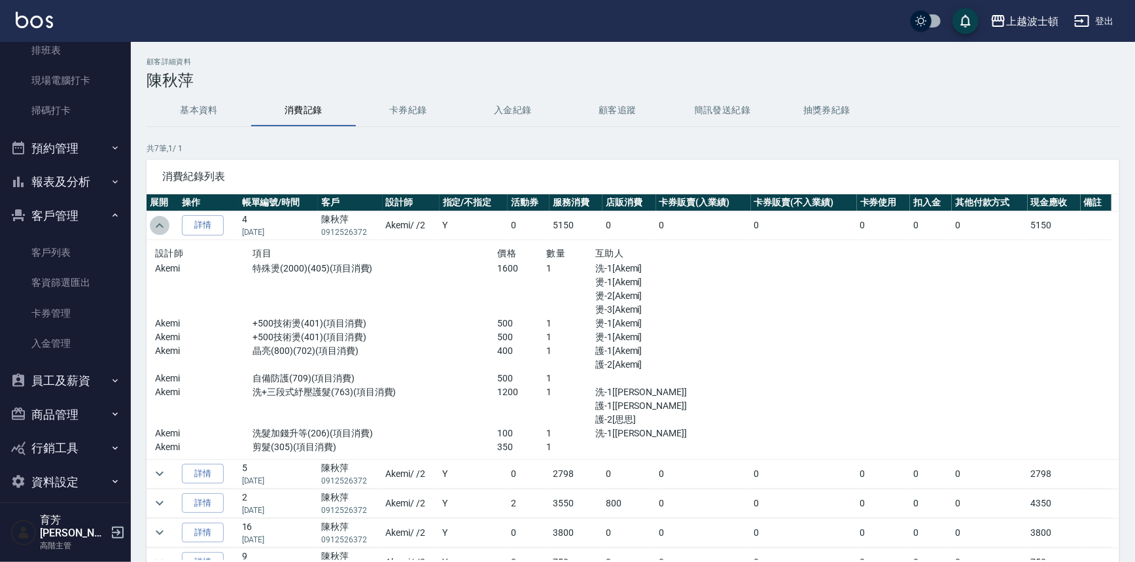
click at [162, 224] on icon "expand row" at bounding box center [160, 226] width 16 height 16
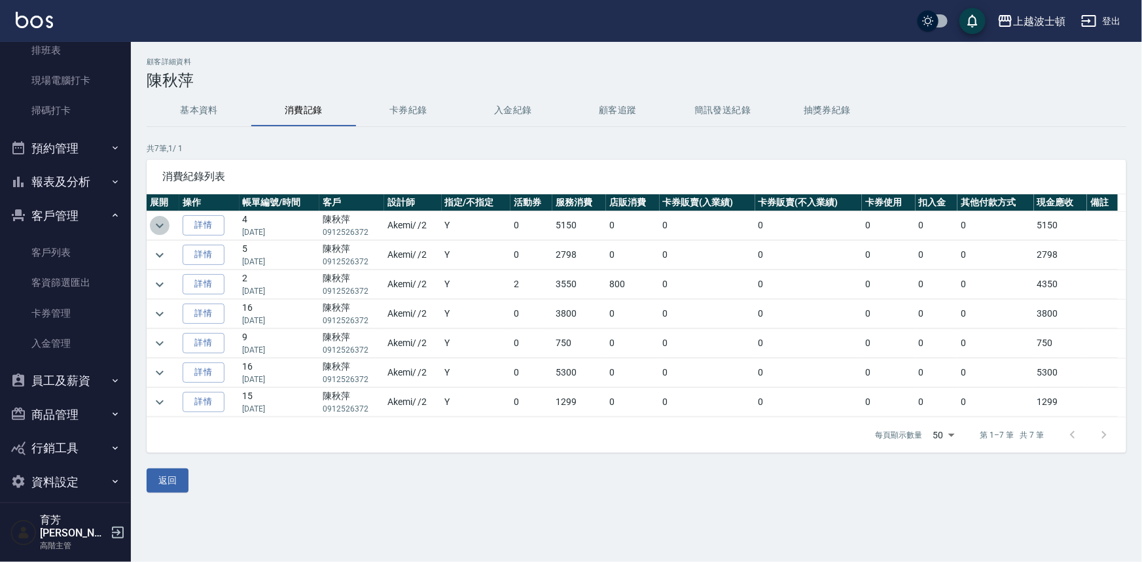
click at [162, 224] on icon "expand row" at bounding box center [160, 225] width 8 height 5
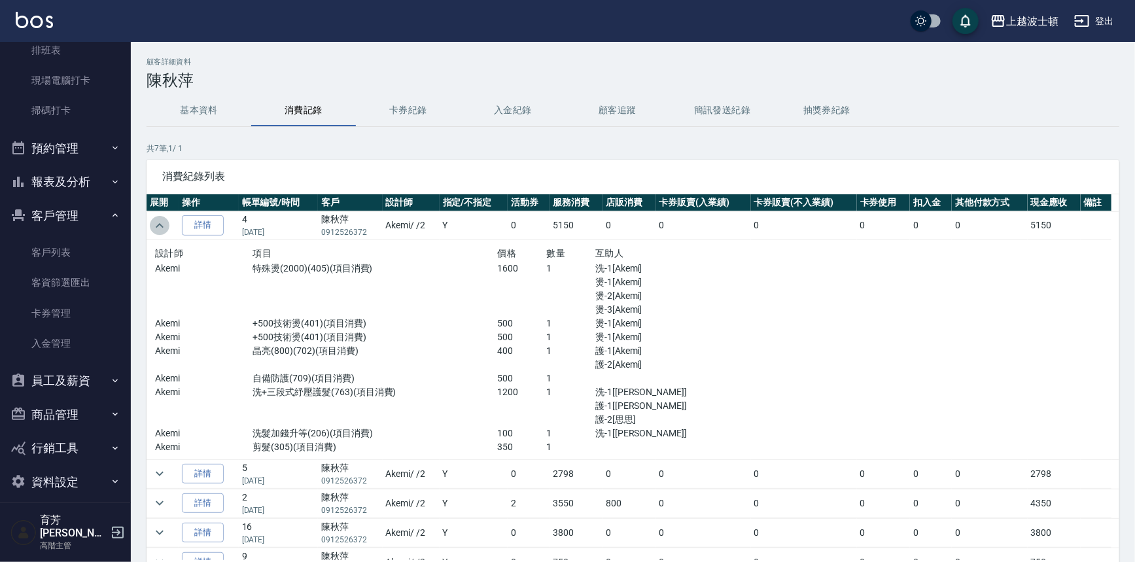
click at [154, 222] on icon "expand row" at bounding box center [160, 226] width 16 height 16
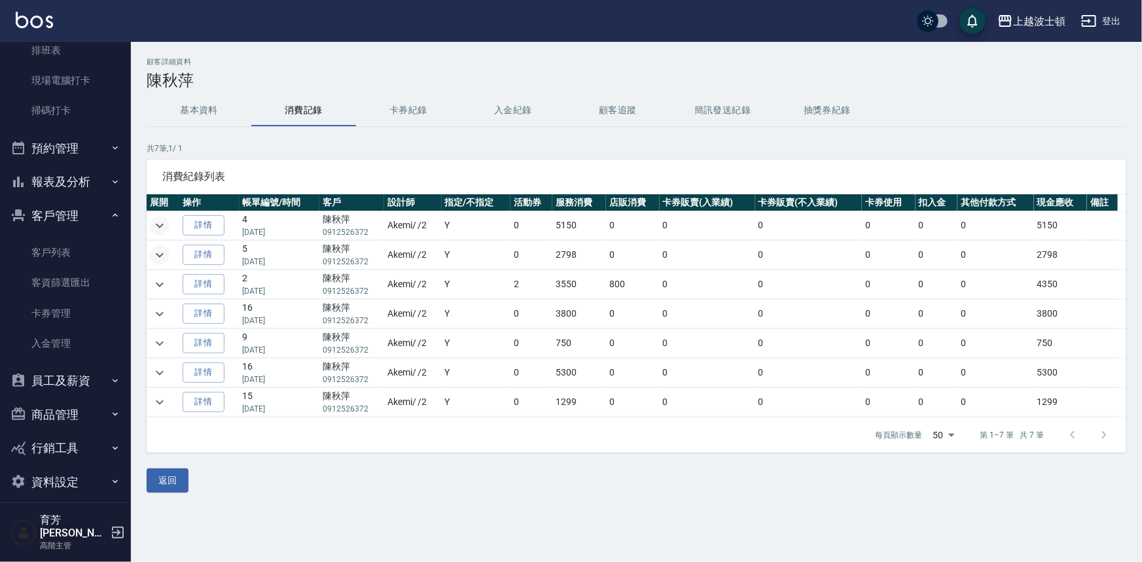
click at [155, 249] on icon "expand row" at bounding box center [160, 255] width 16 height 16
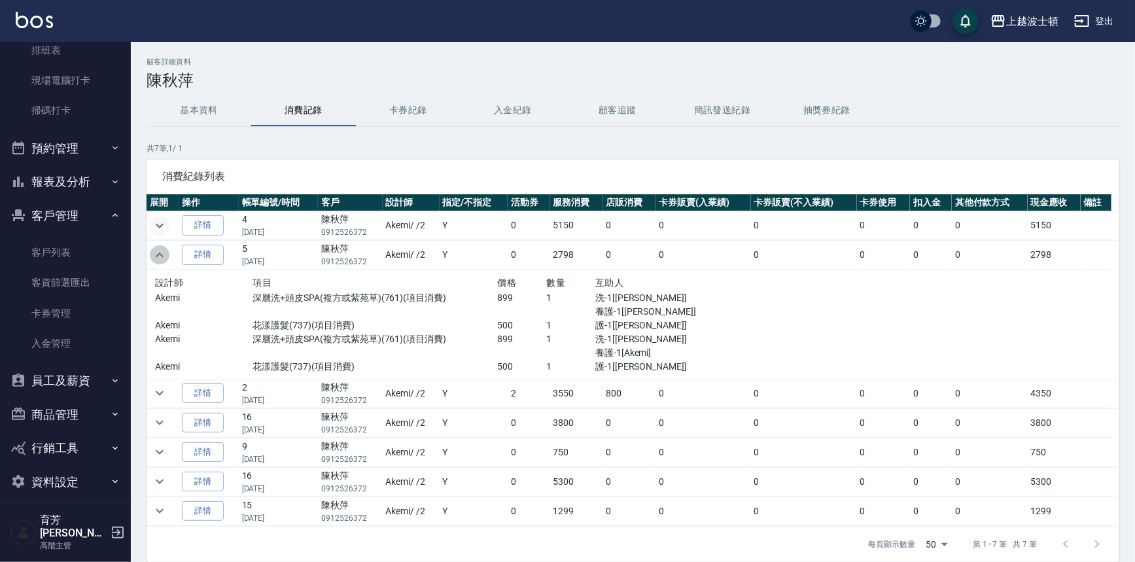
click at [155, 249] on icon "expand row" at bounding box center [160, 255] width 16 height 16
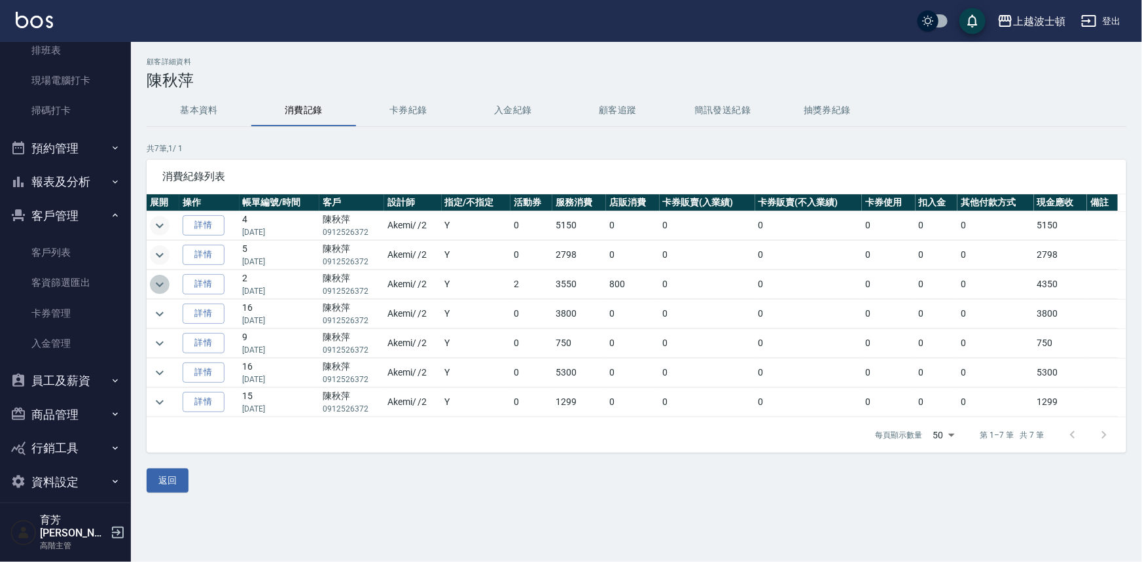
click at [156, 288] on icon "expand row" at bounding box center [160, 285] width 16 height 16
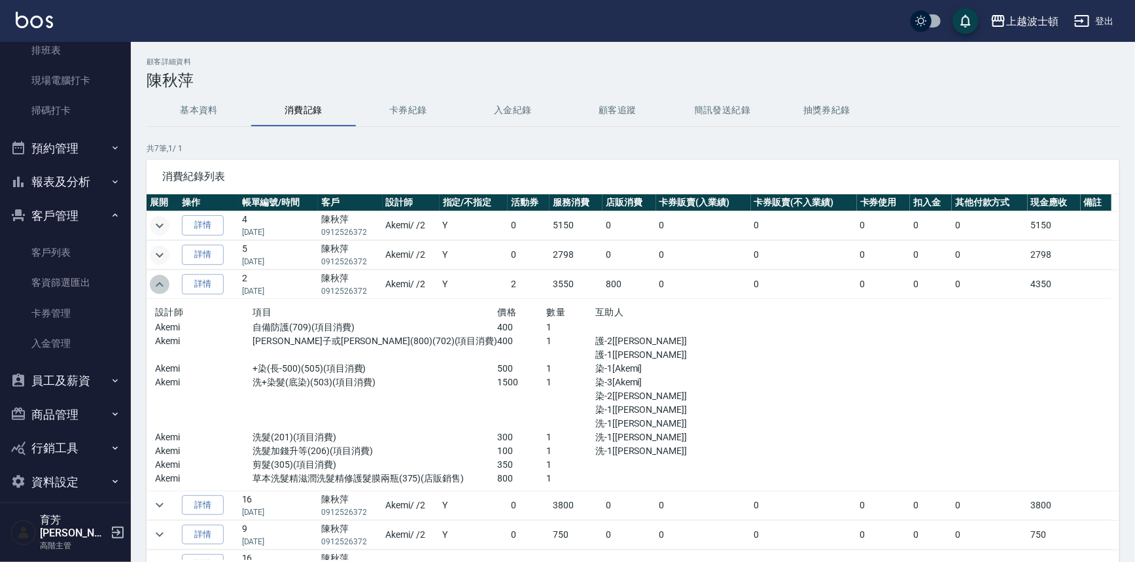
click at [156, 288] on icon "expand row" at bounding box center [160, 285] width 16 height 16
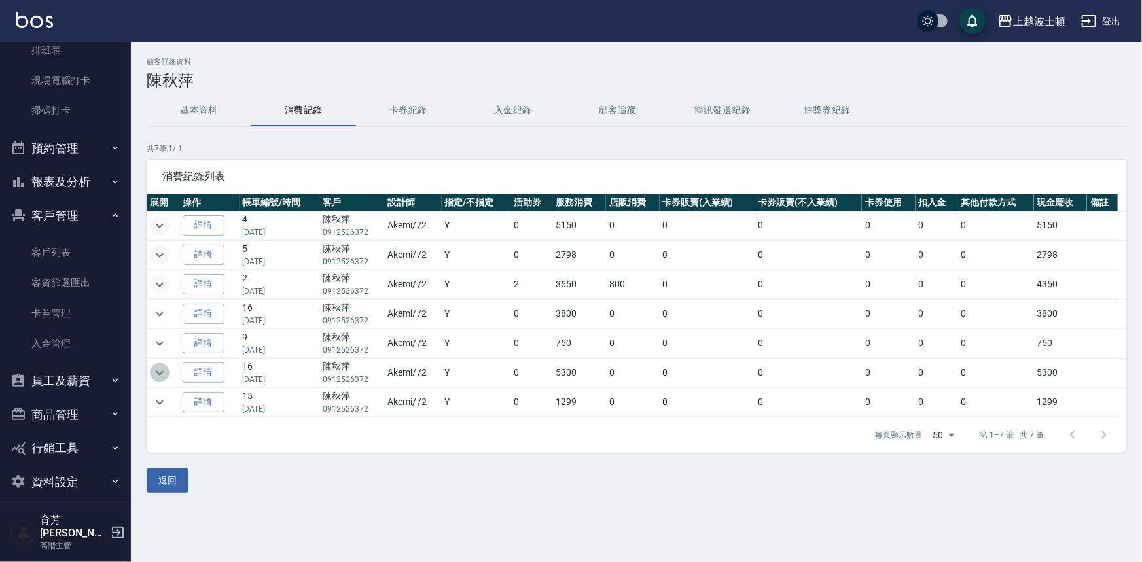
click at [163, 372] on icon "expand row" at bounding box center [160, 373] width 16 height 16
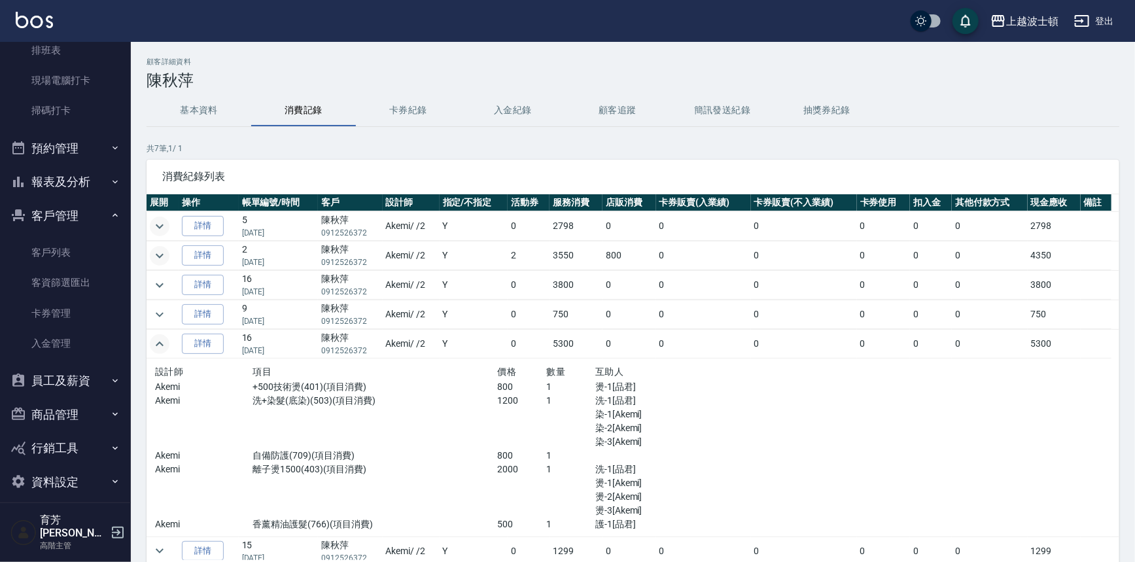
scroll to position [33, 0]
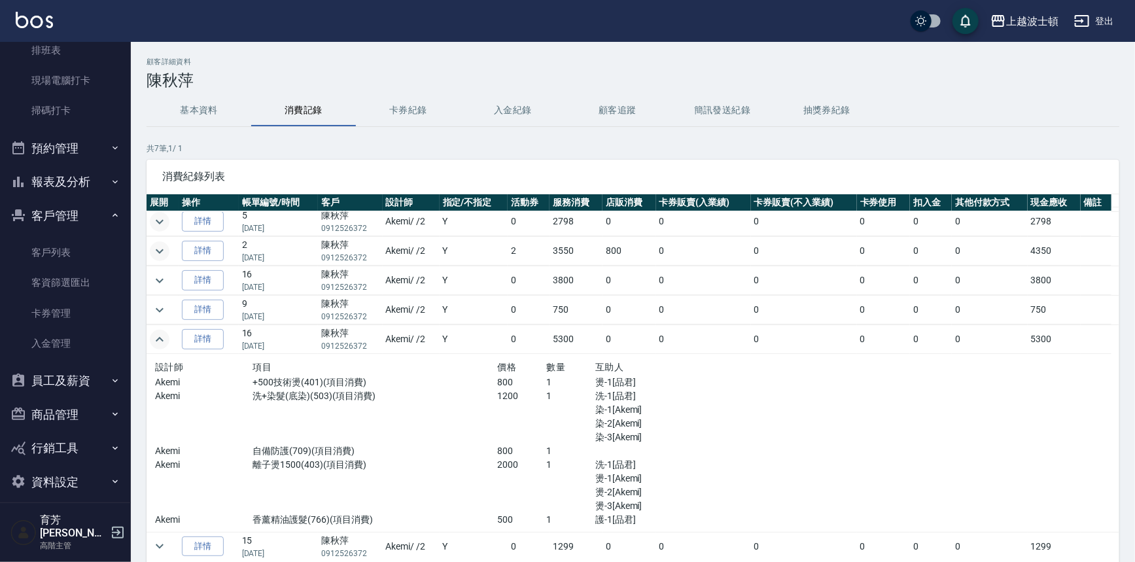
drag, startPoint x: 1108, startPoint y: 478, endPoint x: 1106, endPoint y: 527, distance: 49.1
click at [1111, 527] on td at bounding box center [1115, 443] width 8 height 179
drag, startPoint x: 1124, startPoint y: 537, endPoint x: 1123, endPoint y: 549, distance: 12.5
click at [1123, 549] on div "顧客詳細資料 [PERSON_NAME] 基本資料 消費記錄 卡券紀錄 入金紀錄 顧客追蹤 簡訊發送紀錄 抽獎券紀錄 共 7 筆, 1 / 1 消費紀錄列表 …" at bounding box center [633, 347] width 1004 height 578
click at [162, 340] on icon "expand row" at bounding box center [160, 339] width 8 height 5
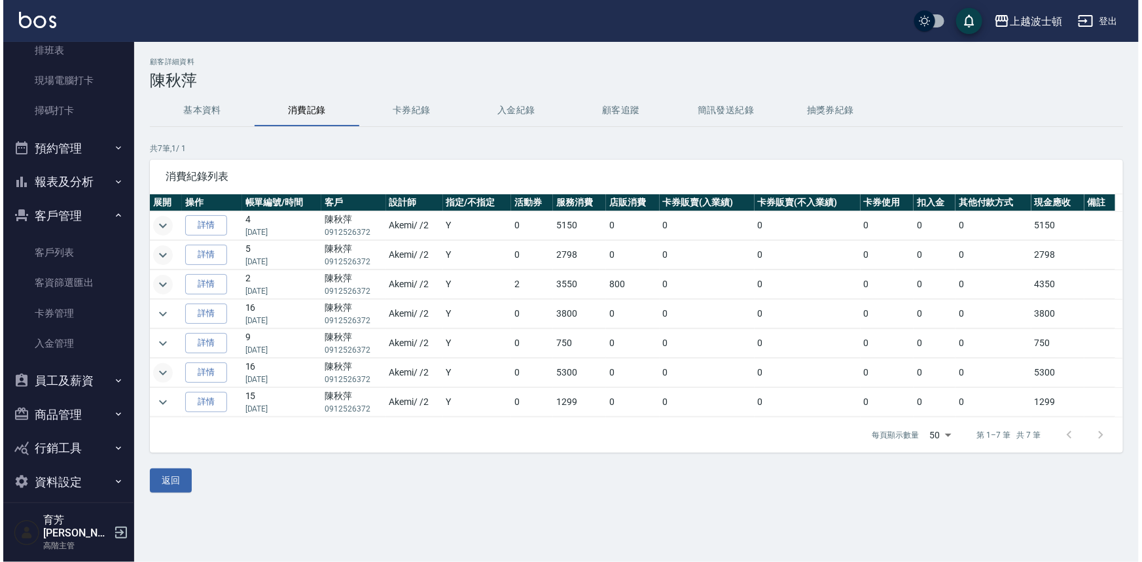
scroll to position [0, 0]
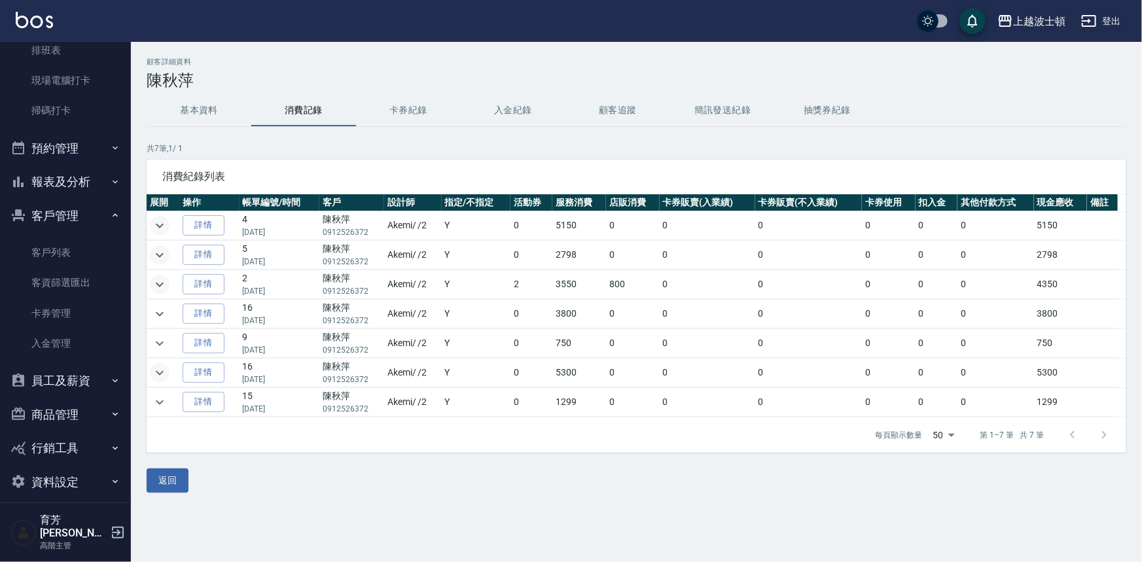
click at [56, 220] on button "客戶管理" at bounding box center [65, 216] width 120 height 34
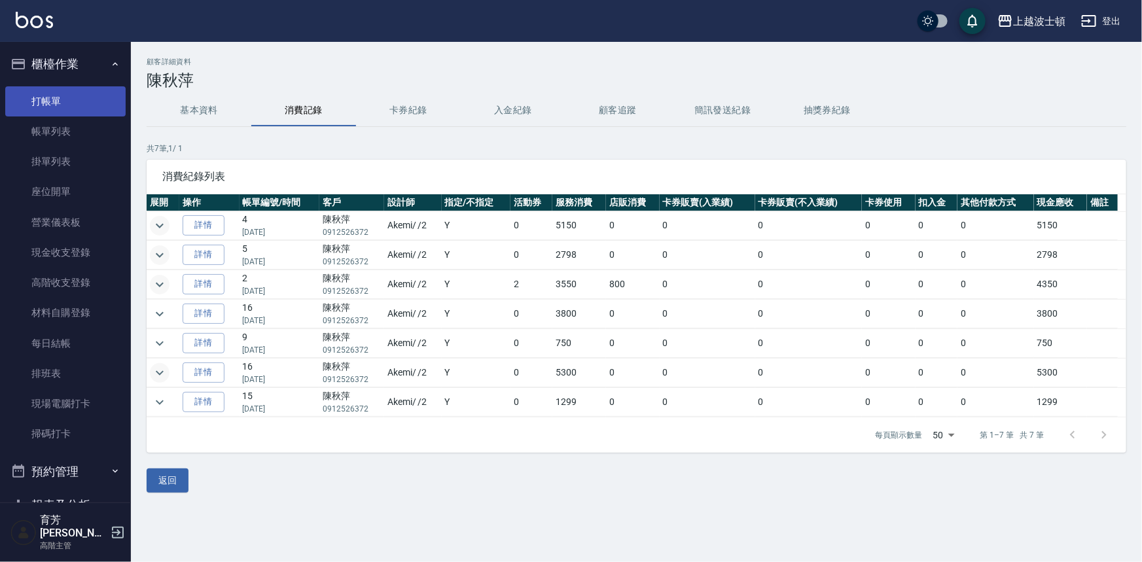
click at [76, 96] on link "打帳單" at bounding box center [65, 101] width 120 height 30
